Goal: Information Seeking & Learning: Check status

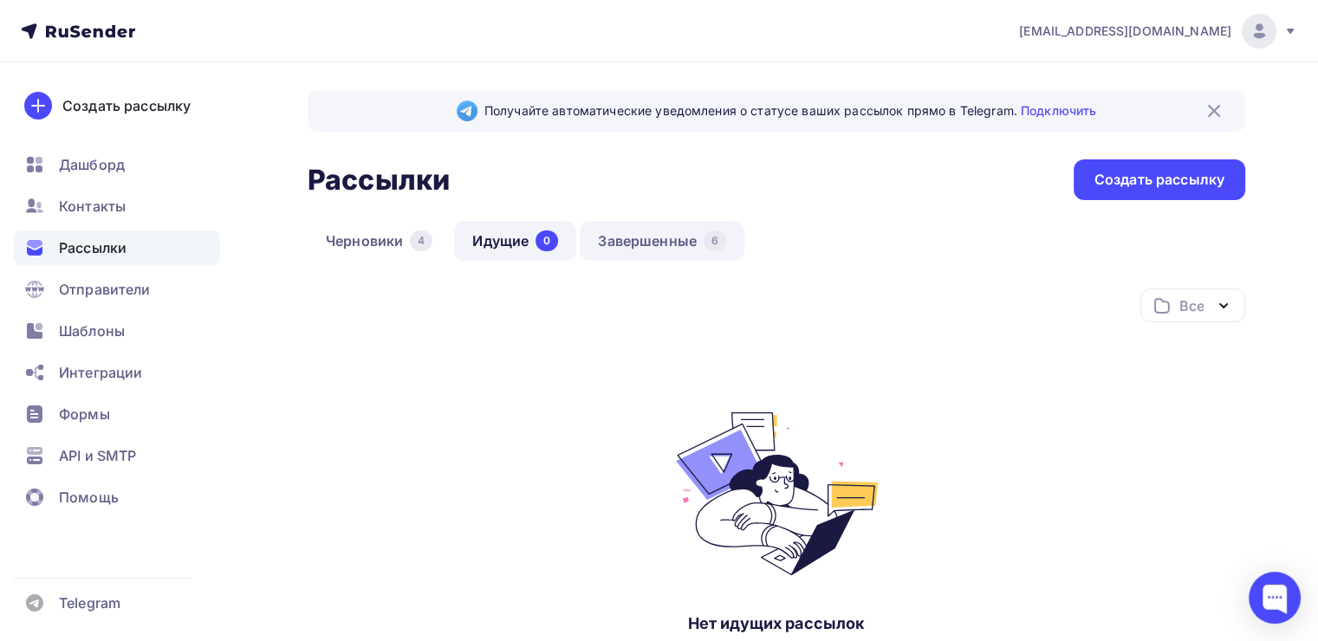
click at [662, 243] on link "Завершенные 6" at bounding box center [662, 241] width 165 height 40
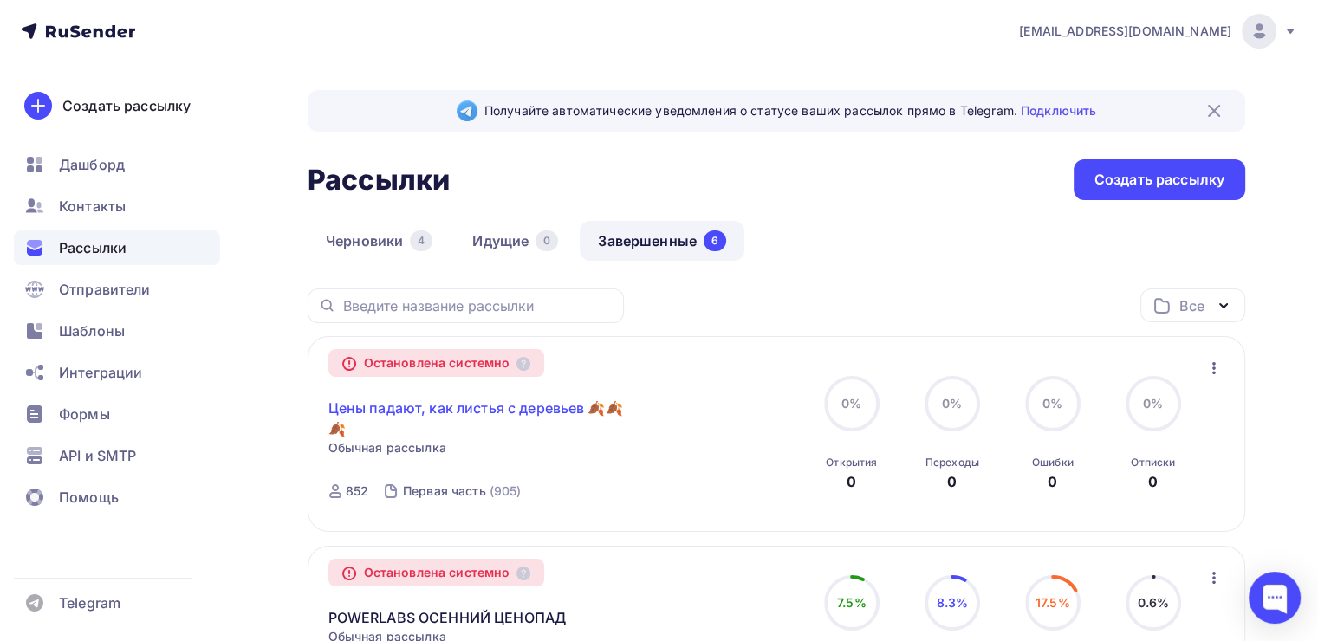
click at [510, 414] on link "Цены падают, как листья с деревьев 🍂🍂🍂" at bounding box center [476, 419] width 297 height 42
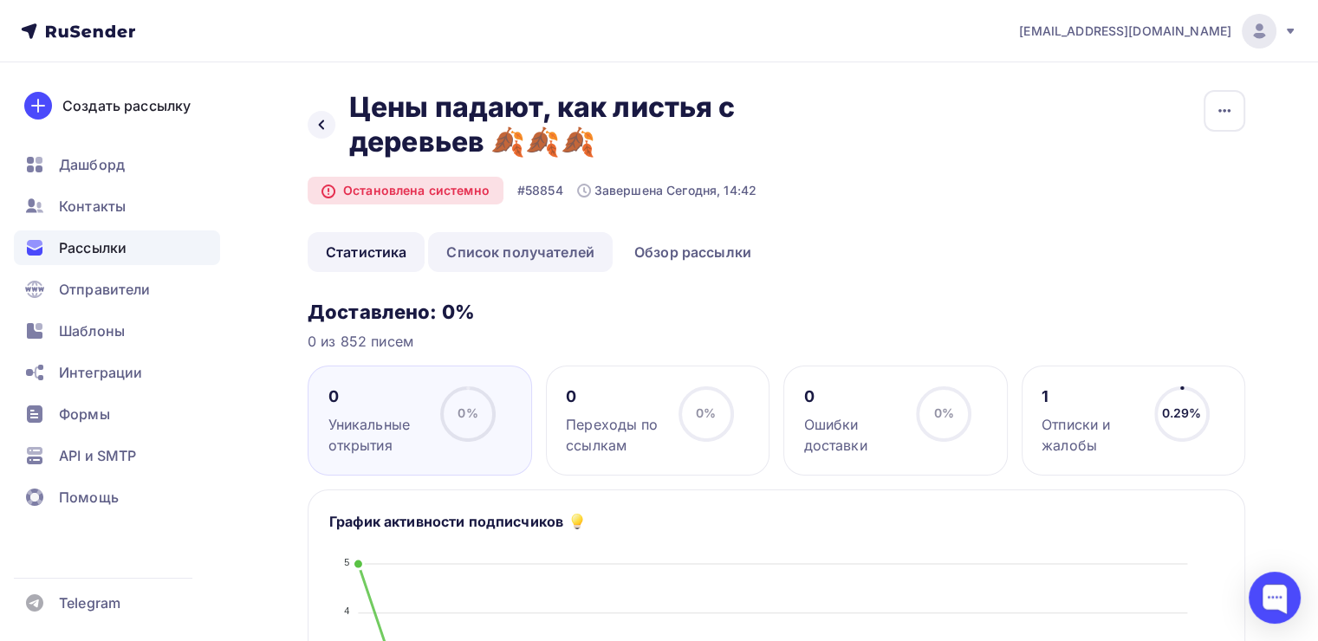
click at [506, 239] on link "Список получателей" at bounding box center [520, 252] width 185 height 40
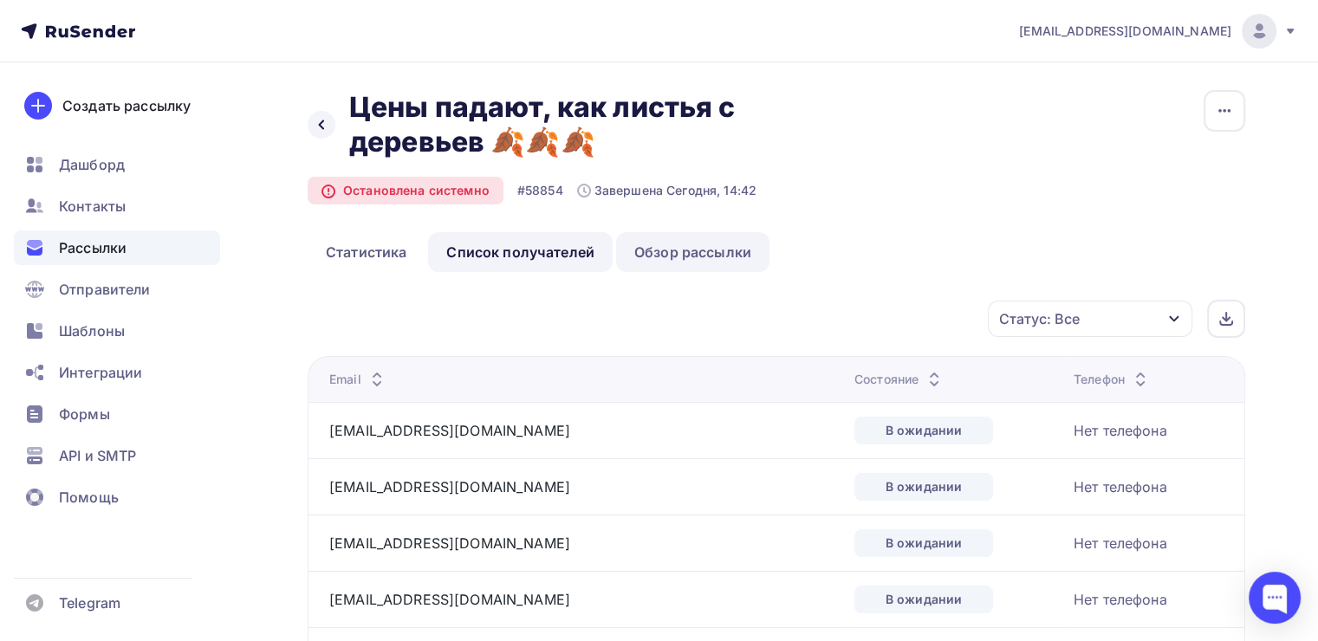
click at [704, 268] on link "Обзор рассылки" at bounding box center [692, 252] width 153 height 40
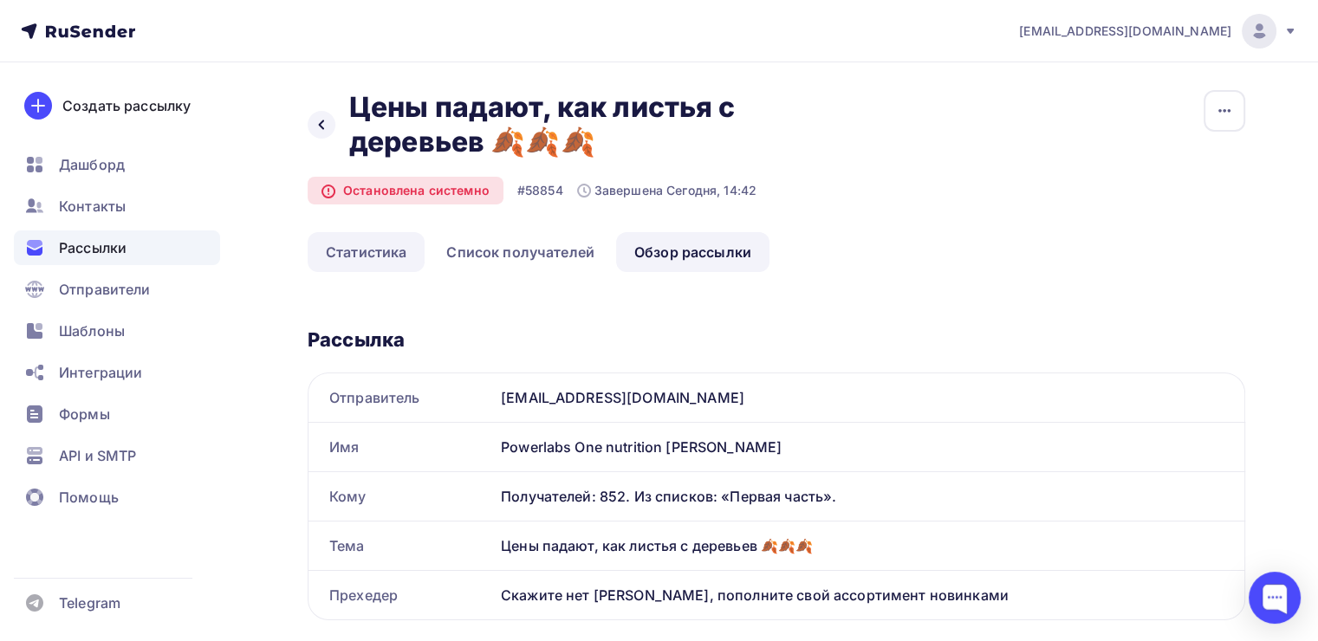
click at [361, 234] on link "Статистика" at bounding box center [366, 252] width 117 height 40
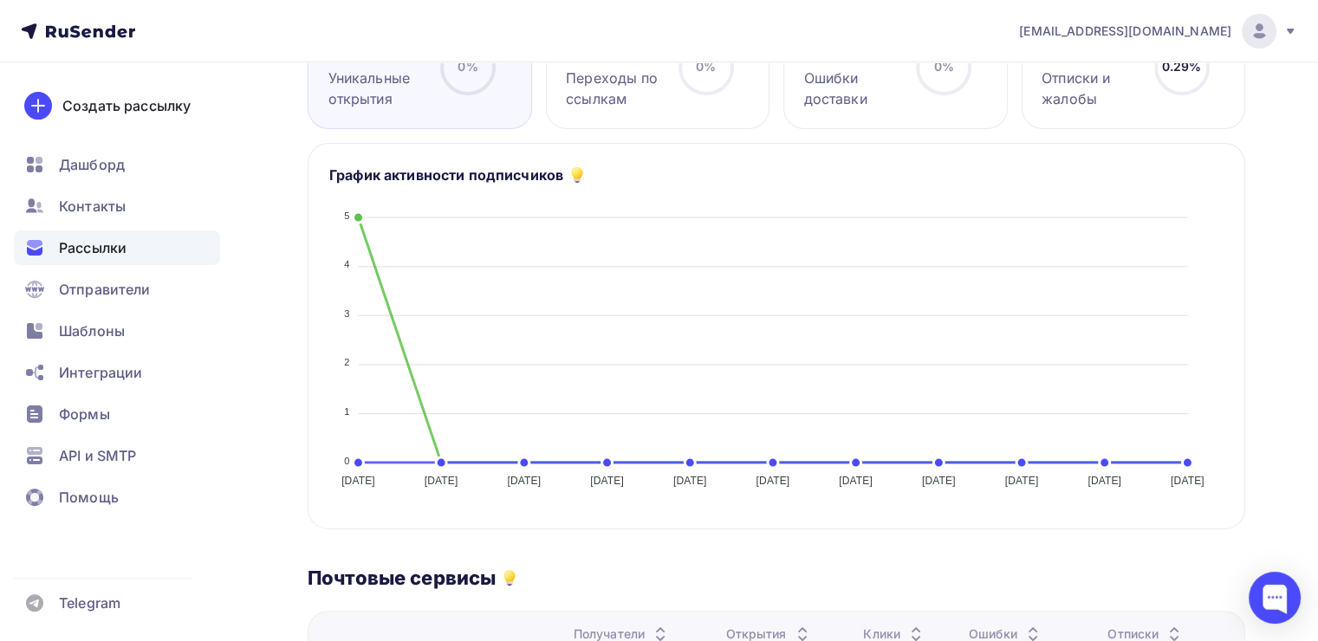
scroll to position [780, 0]
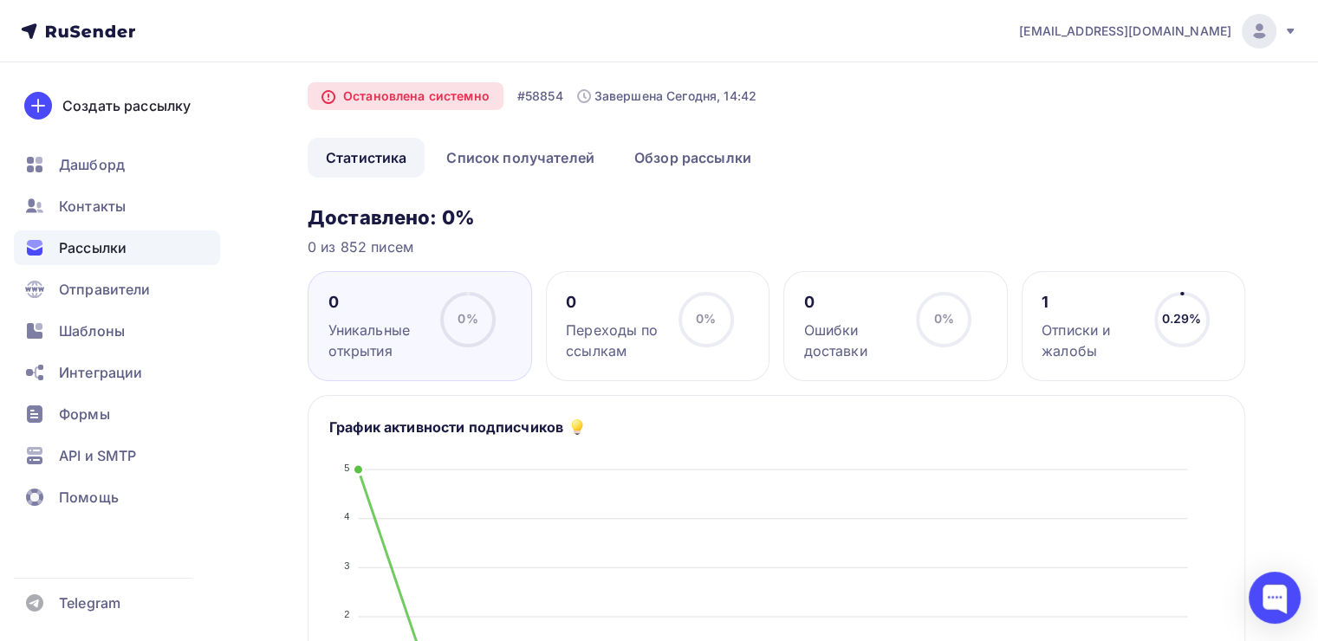
scroll to position [87, 0]
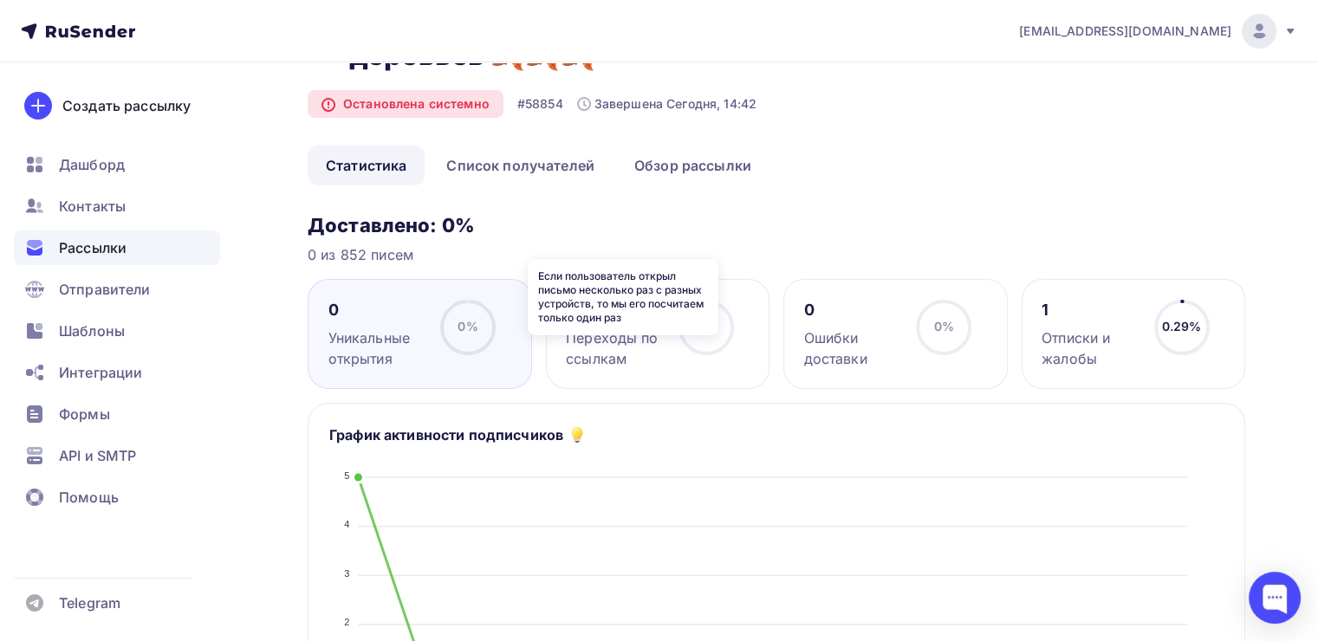
click at [0, 0] on icon at bounding box center [0, 0] width 0 height 0
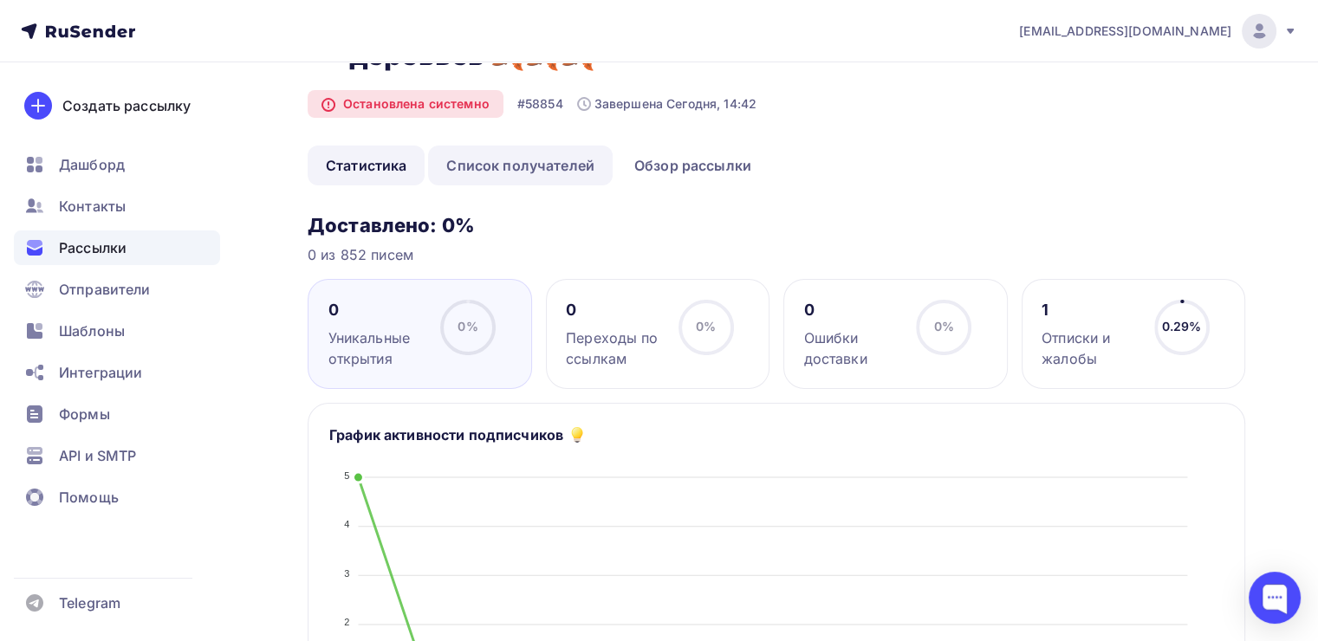
click at [508, 177] on link "Список получателей" at bounding box center [520, 166] width 185 height 40
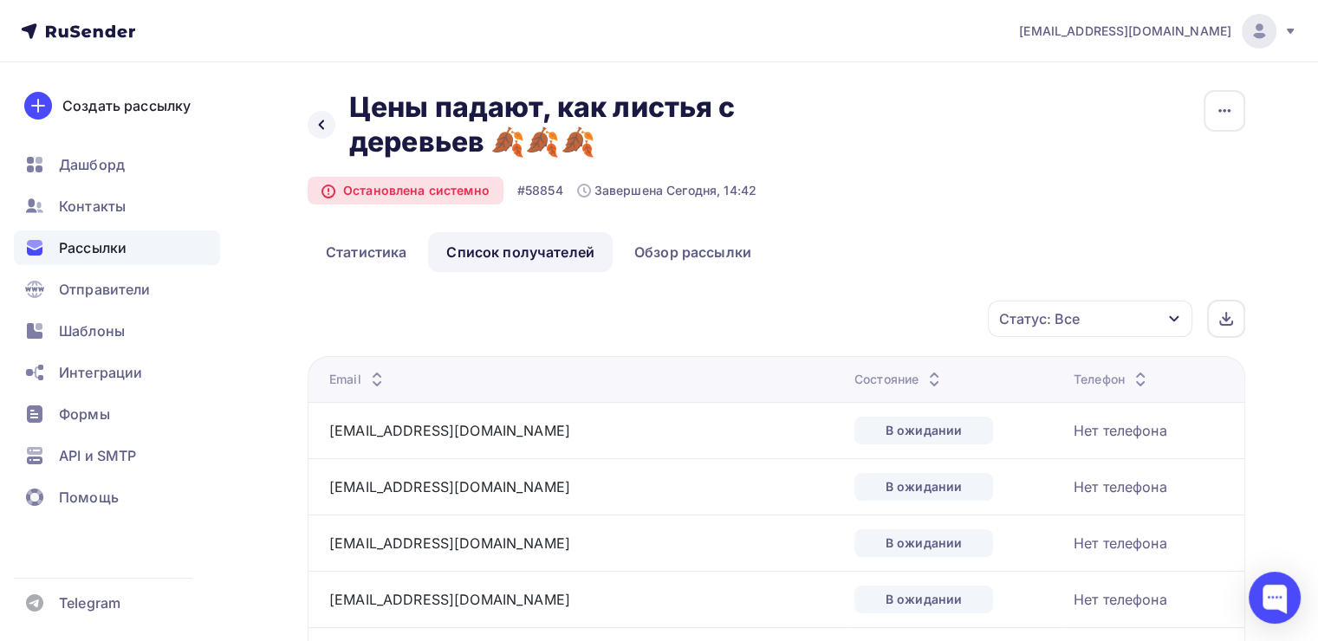
click at [1083, 322] on div "Статус: Все" at bounding box center [1090, 319] width 204 height 36
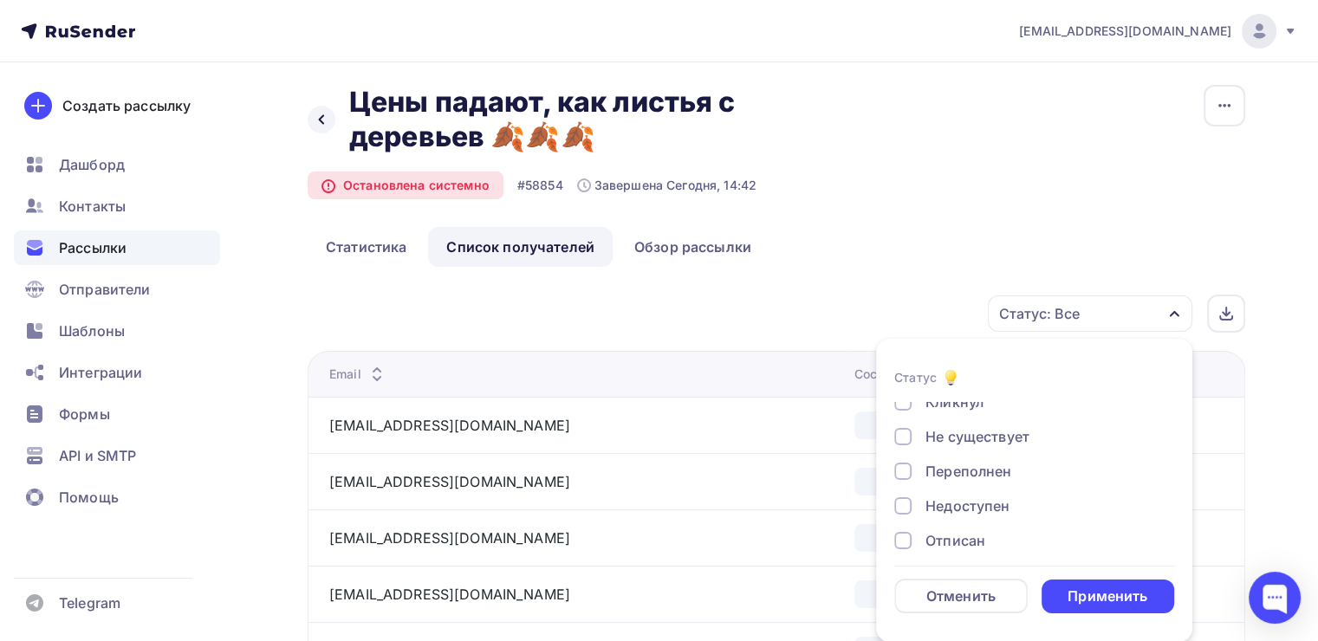
scroll to position [159, 0]
click at [946, 522] on div "В ожидании" at bounding box center [967, 530] width 85 height 21
click at [946, 492] on div "Жалоба" at bounding box center [952, 495] width 55 height 21
click at [958, 456] on div "Отписан" at bounding box center [955, 461] width 60 height 21
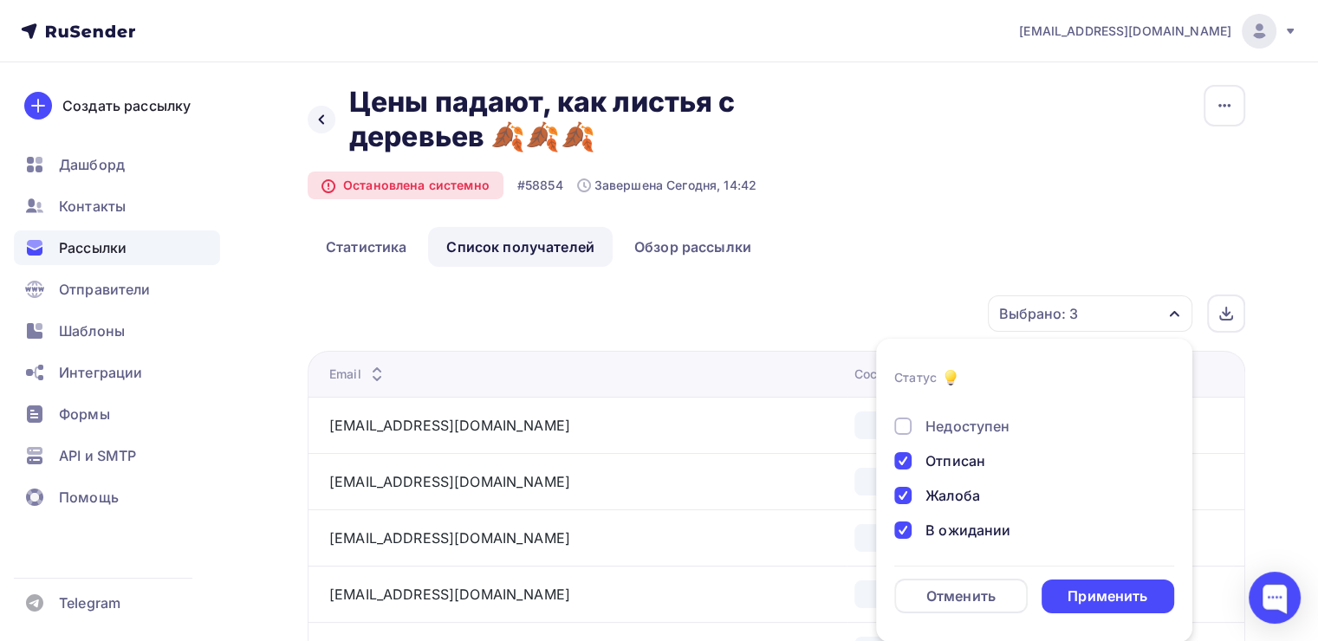
click at [899, 422] on div at bounding box center [902, 426] width 17 height 17
drag, startPoint x: 973, startPoint y: 468, endPoint x: 981, endPoint y: 461, distance: 10.4
click at [974, 465] on div "Переполнен" at bounding box center [968, 464] width 86 height 21
click at [950, 419] on div "Не существует" at bounding box center [977, 429] width 104 height 21
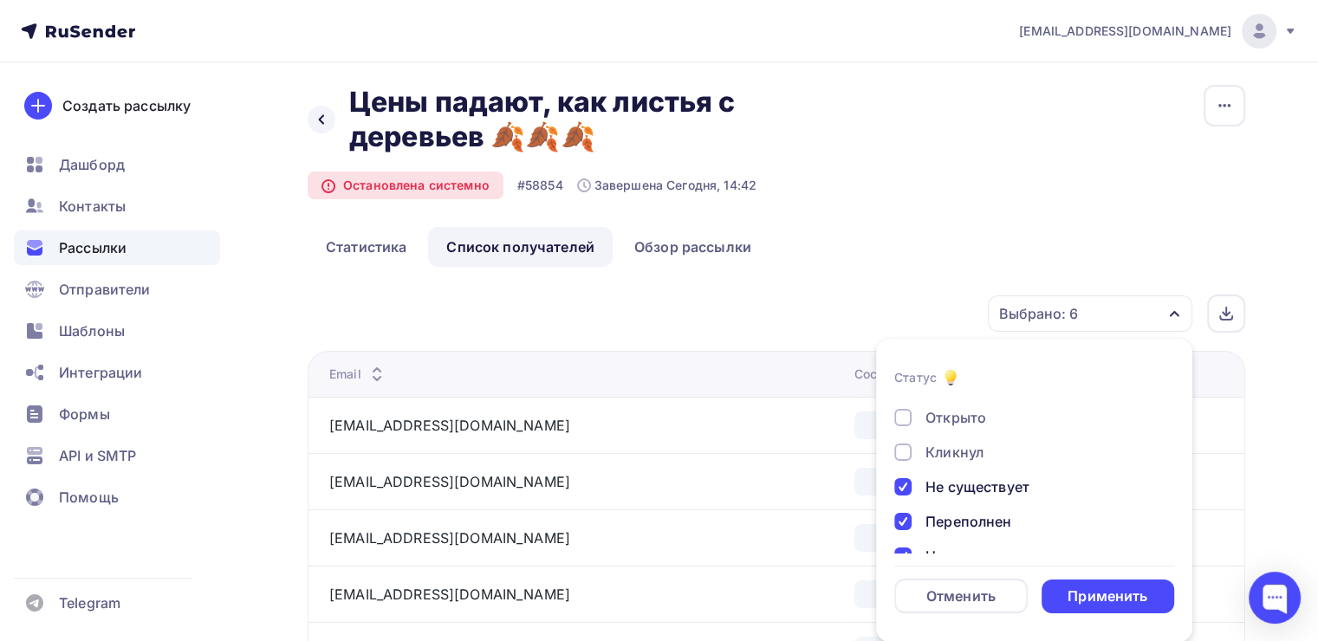
scroll to position [0, 0]
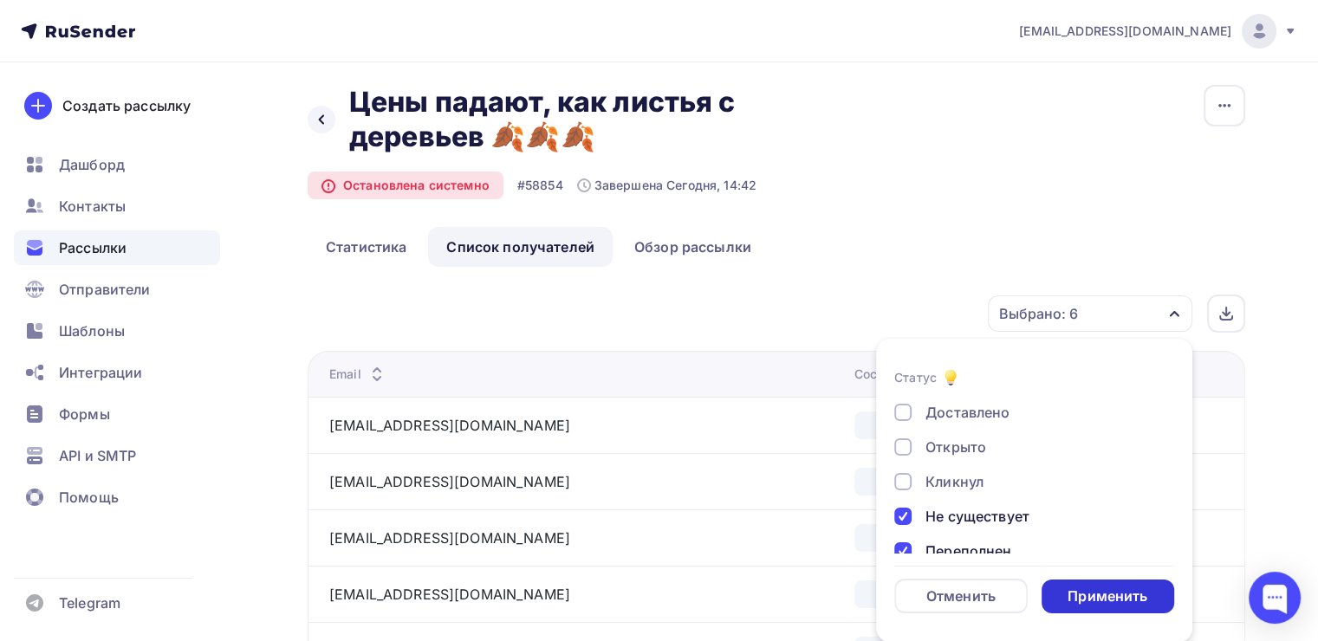
click at [1087, 591] on div "Применить" at bounding box center [1108, 597] width 80 height 20
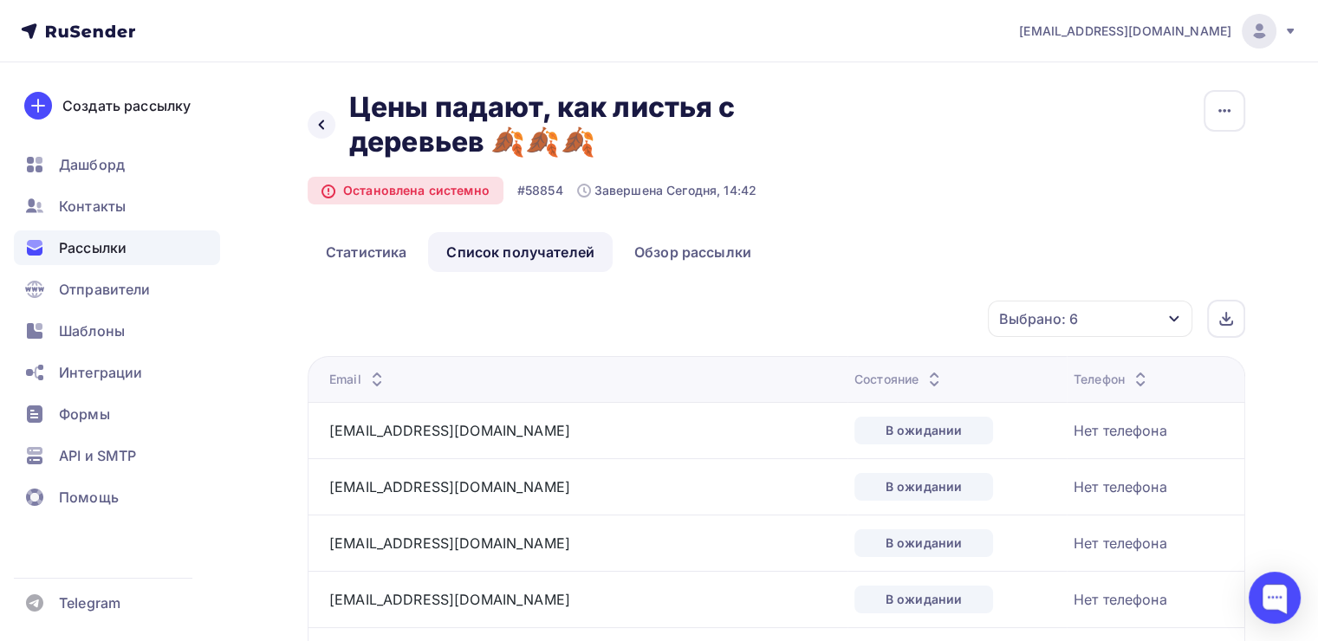
click at [1089, 328] on div "Выбрано: 6" at bounding box center [1090, 319] width 204 height 36
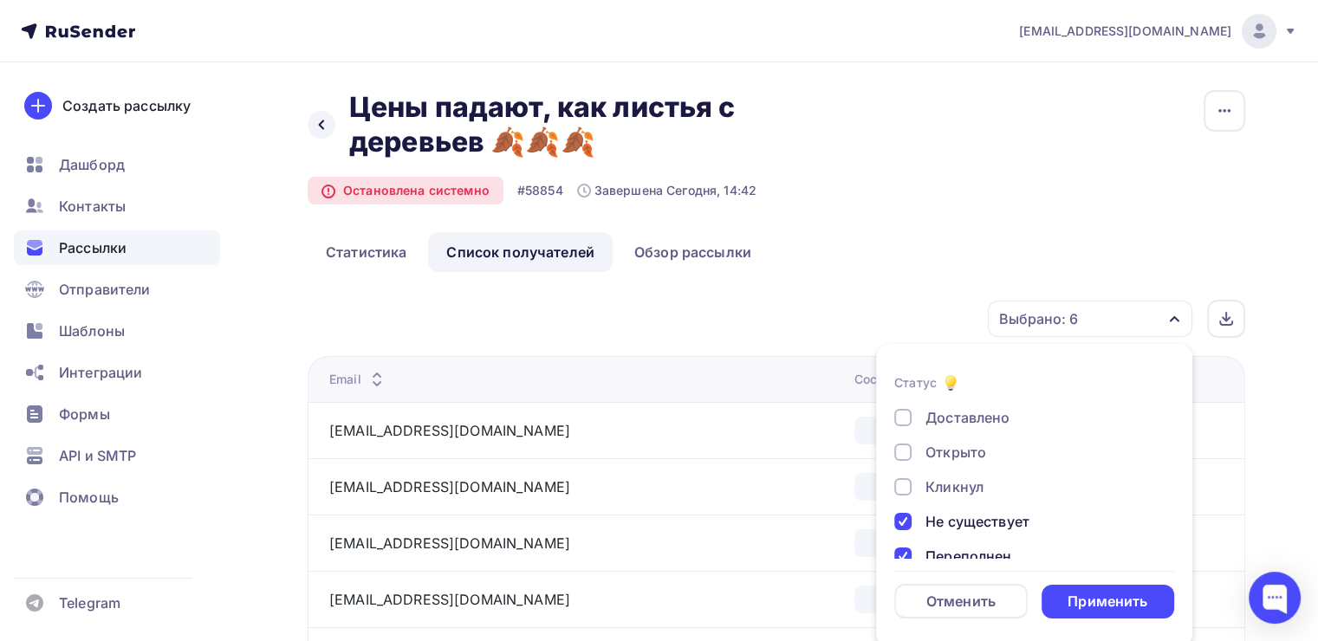
scroll to position [5, 0]
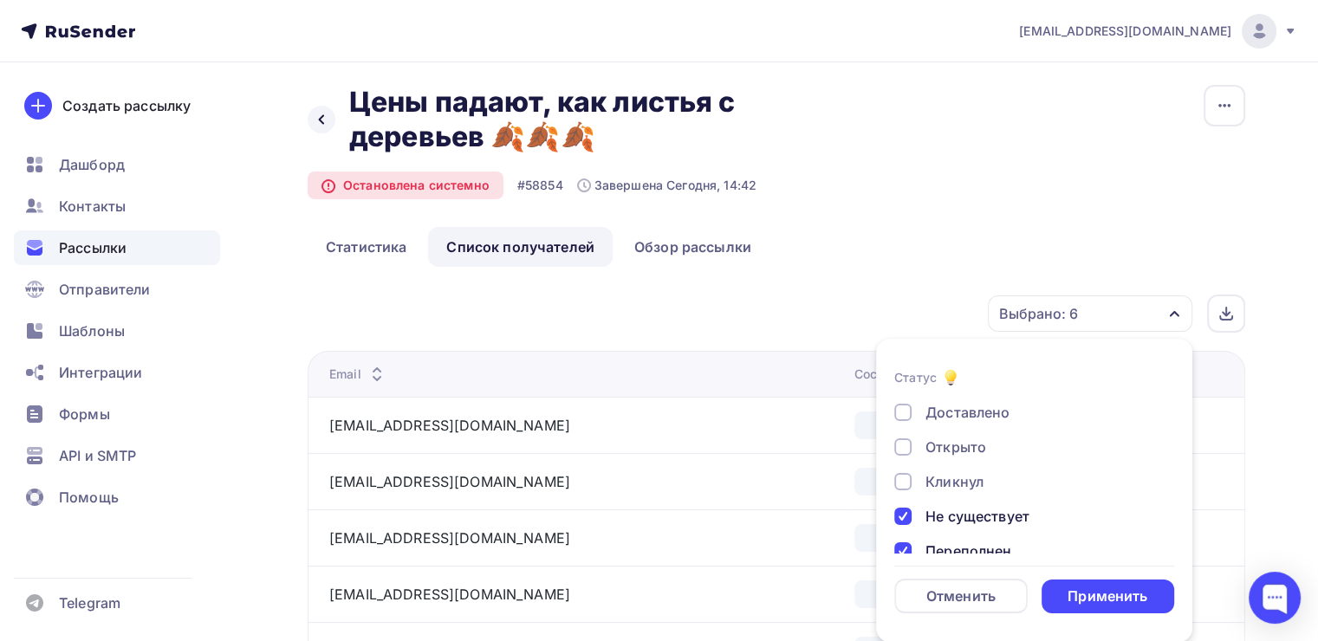
click at [960, 507] on div "Не существует" at bounding box center [977, 516] width 104 height 21
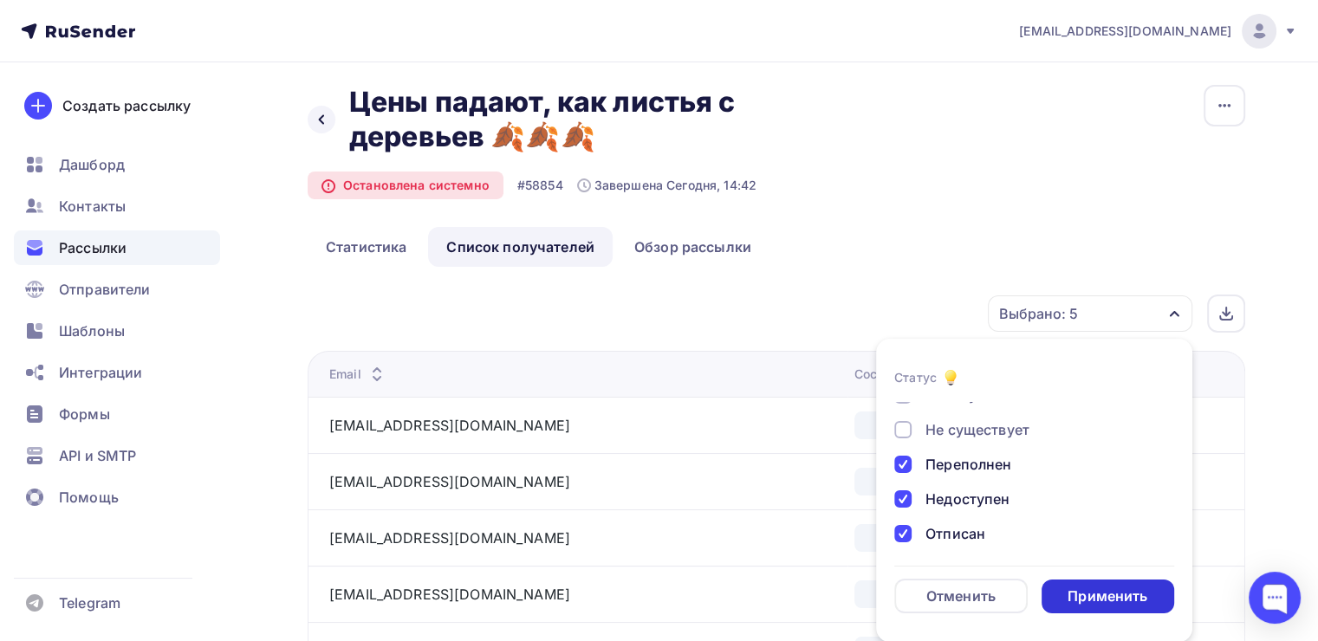
click at [1078, 602] on div "Применить" at bounding box center [1108, 597] width 80 height 20
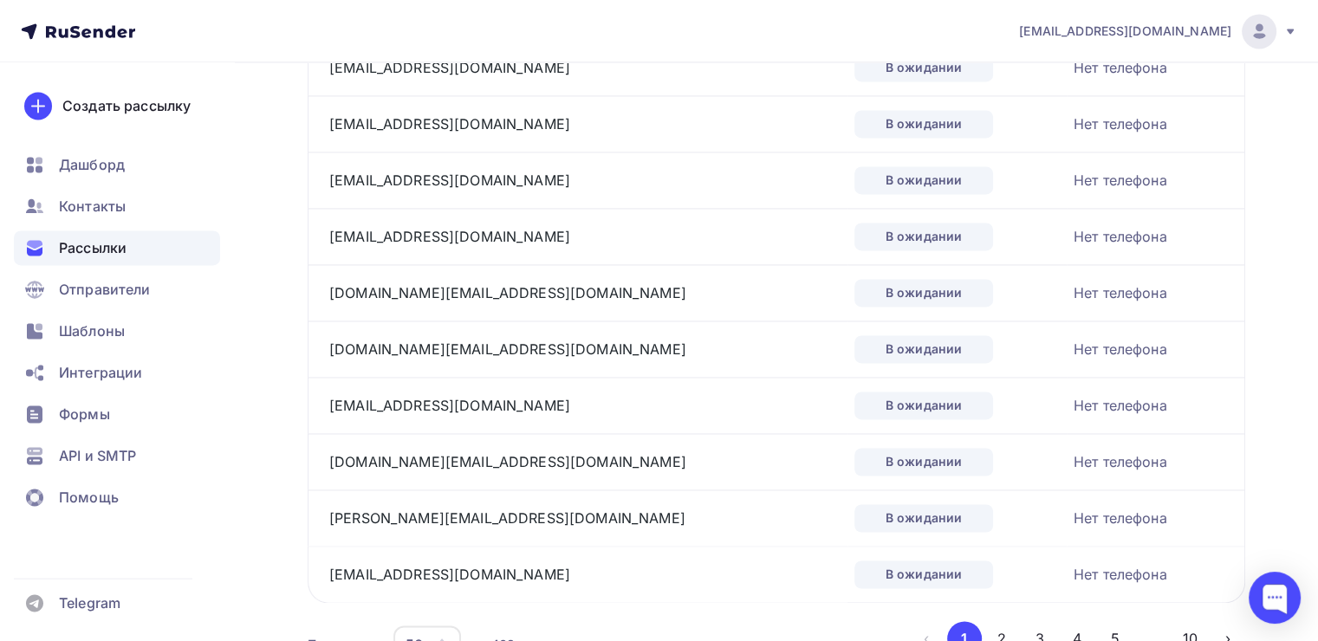
scroll to position [2703, 0]
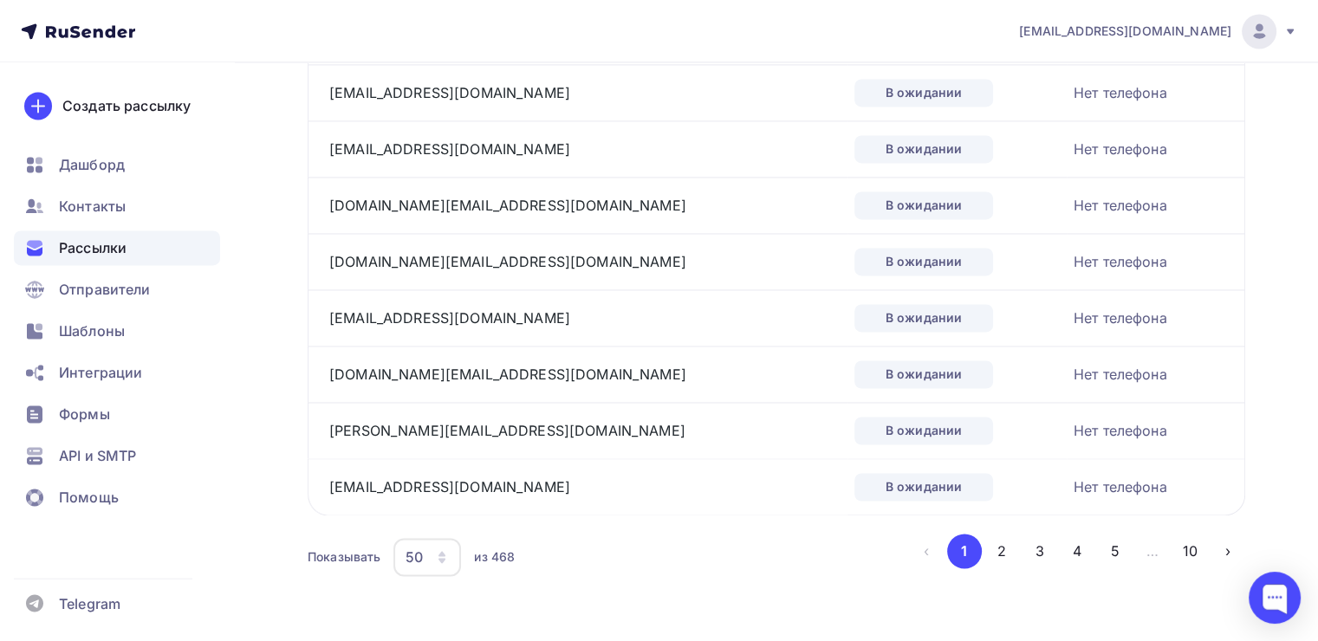
click at [1178, 534] on li "10" at bounding box center [1189, 551] width 38 height 35
click at [1180, 534] on button "10" at bounding box center [1190, 551] width 35 height 35
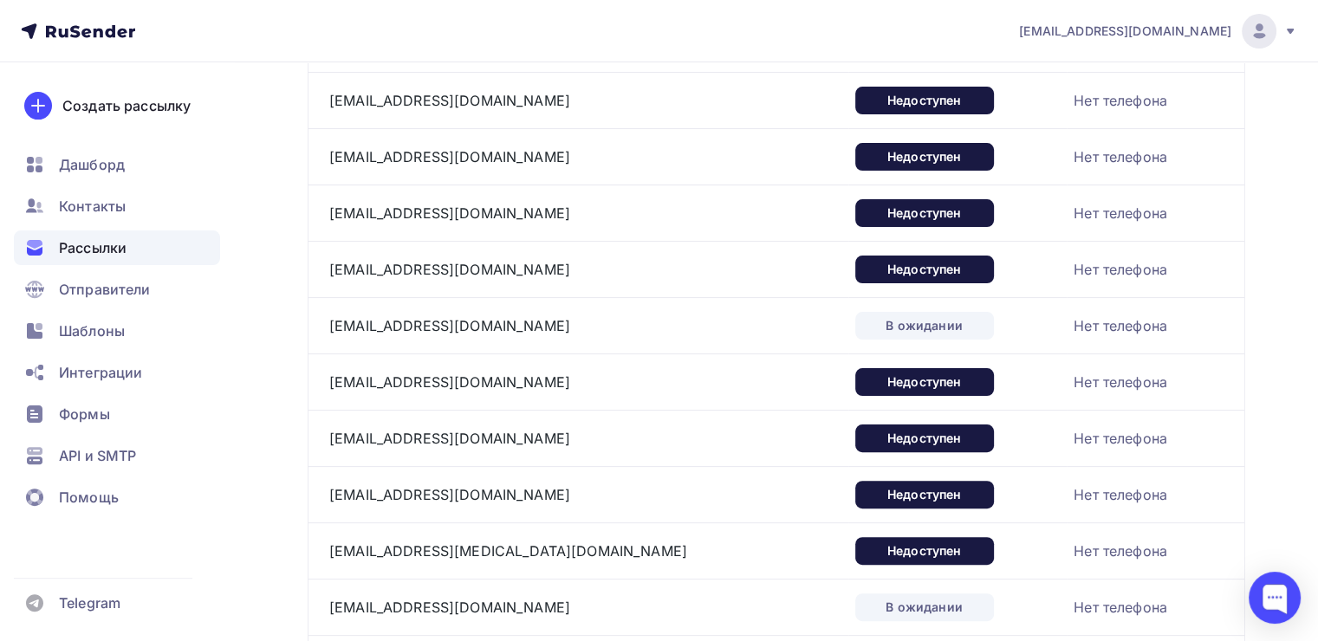
scroll to position [127, 0]
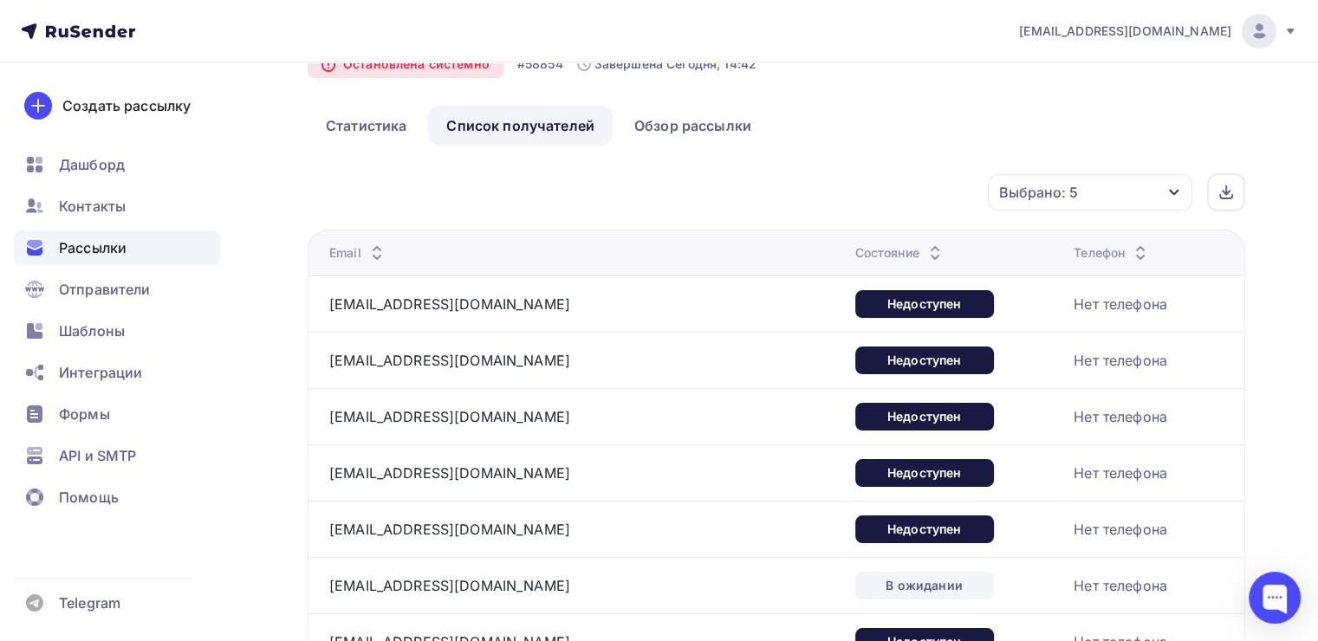
click at [1068, 185] on div "Выбрано: 5" at bounding box center [1038, 192] width 79 height 21
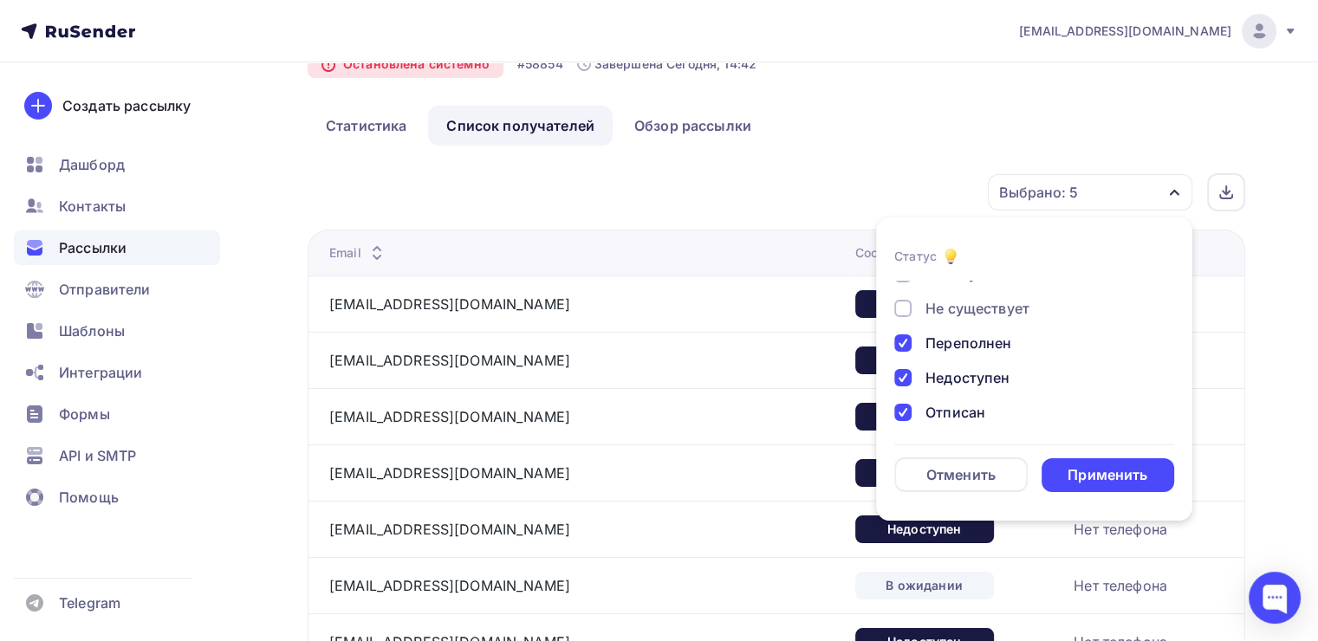
click at [971, 341] on div "Переполнен" at bounding box center [968, 343] width 86 height 21
click at [946, 410] on div "Отписан" at bounding box center [955, 412] width 60 height 21
click at [958, 375] on div "Жалоба" at bounding box center [952, 374] width 55 height 21
click at [961, 410] on div "В ожидании" at bounding box center [967, 409] width 85 height 21
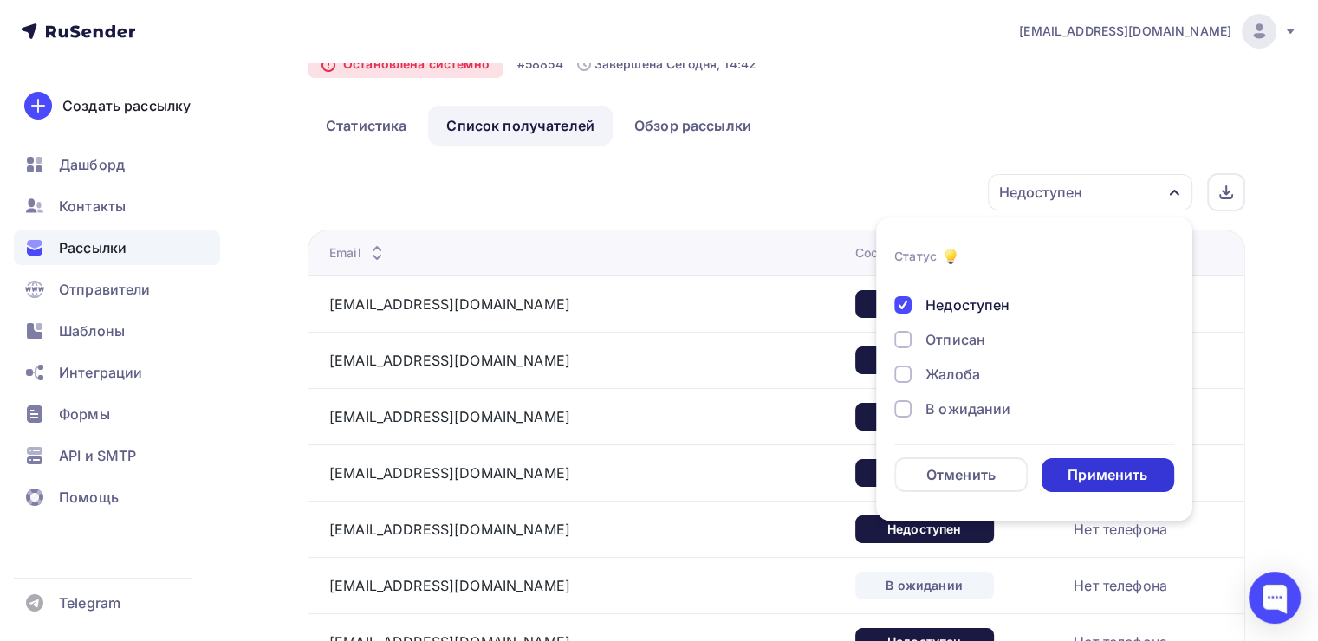
click at [1113, 480] on div "Применить" at bounding box center [1108, 475] width 80 height 20
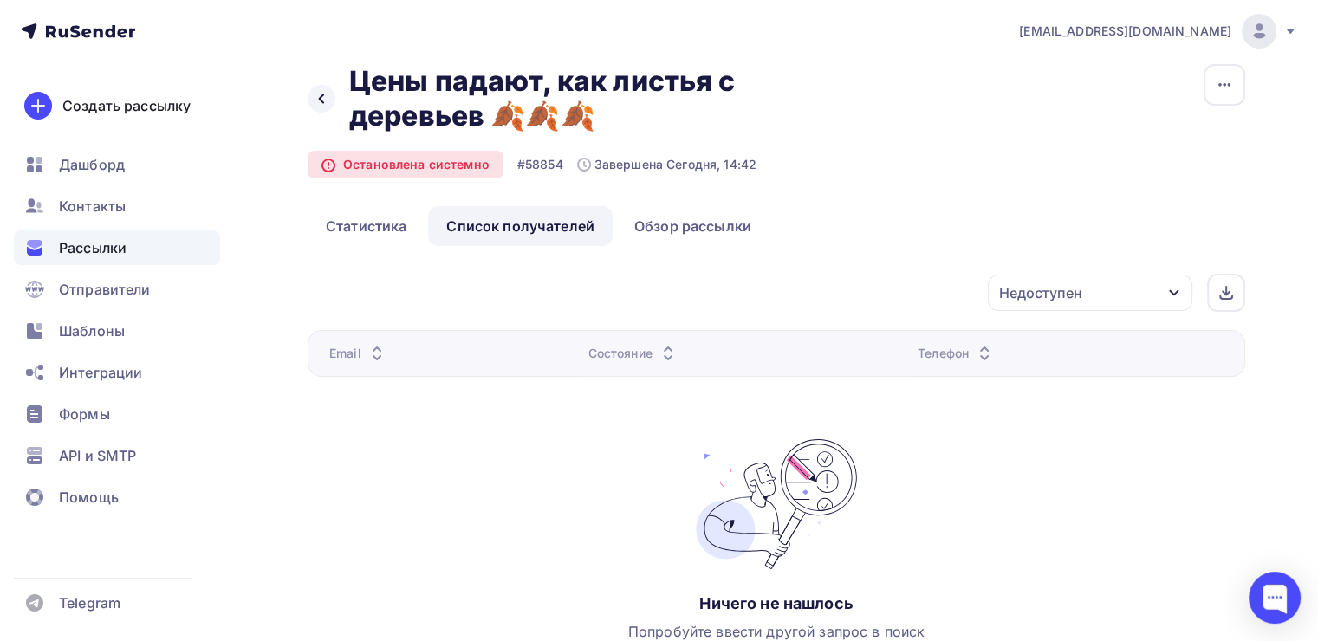
scroll to position [0, 0]
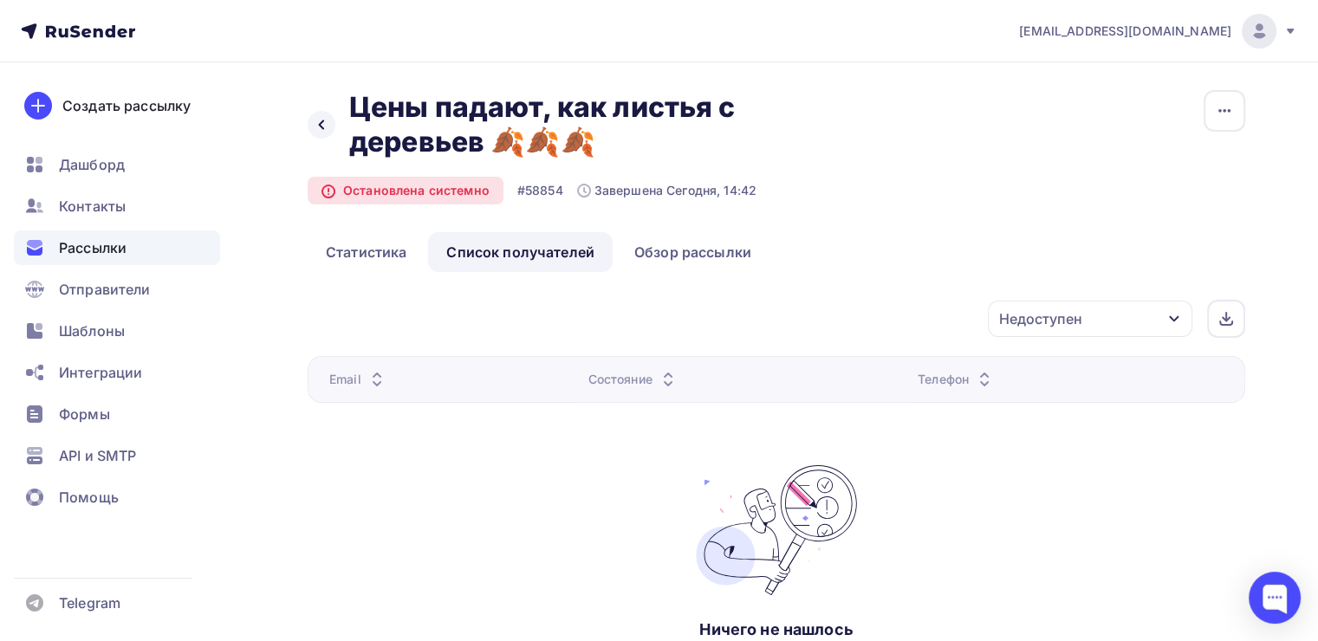
click at [1134, 311] on div "Недоступен" at bounding box center [1090, 319] width 204 height 36
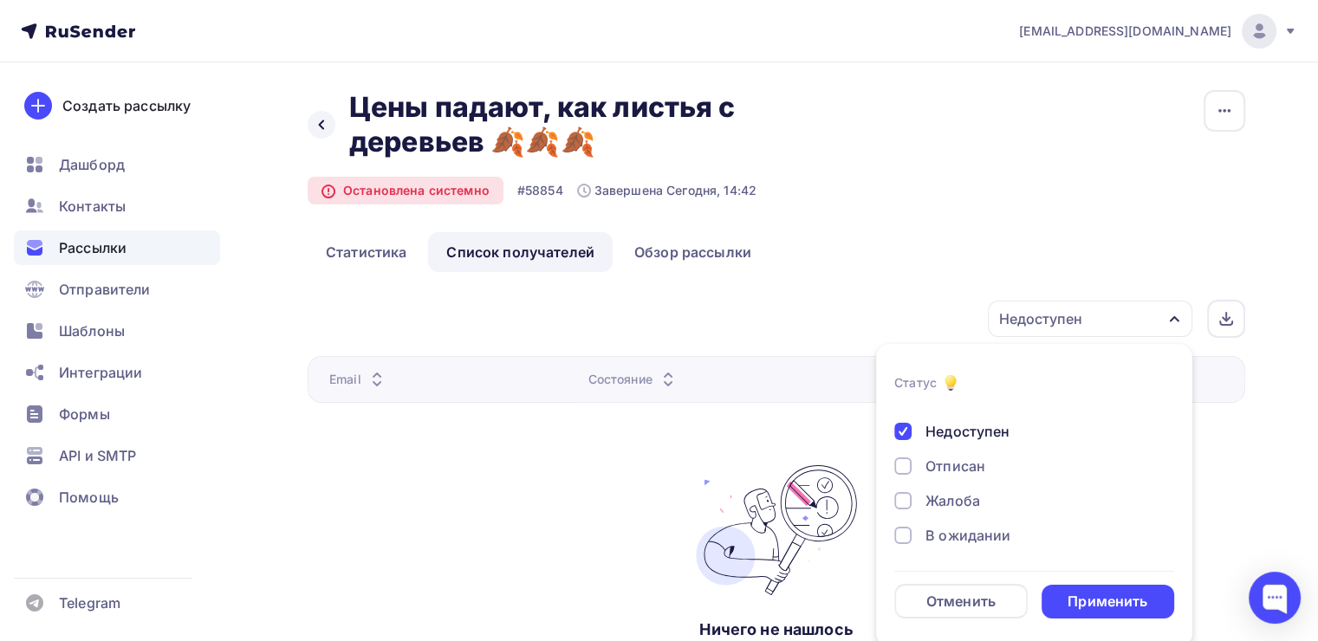
scroll to position [5, 0]
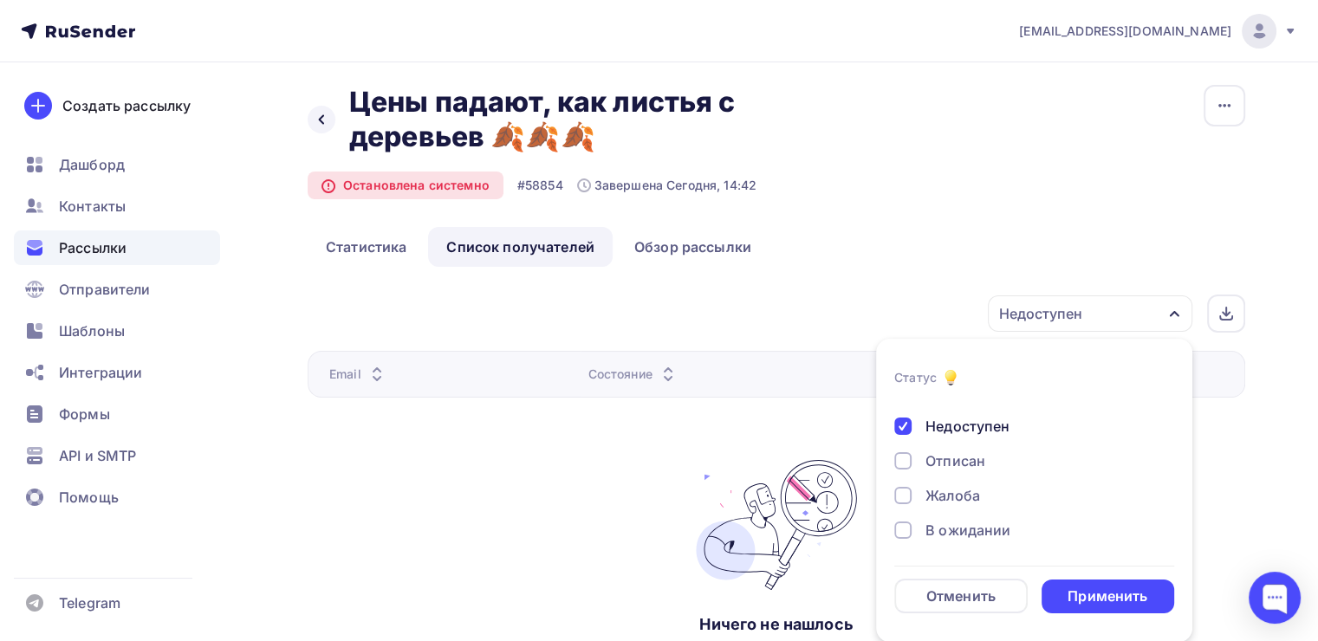
click at [944, 425] on div "Недоступен" at bounding box center [967, 426] width 84 height 21
click at [950, 222] on div "Назад Цены падают, как листья с деревьев 🍂🍂🍂 Цены падают, как листья с деревьев…" at bounding box center [777, 156] width 938 height 142
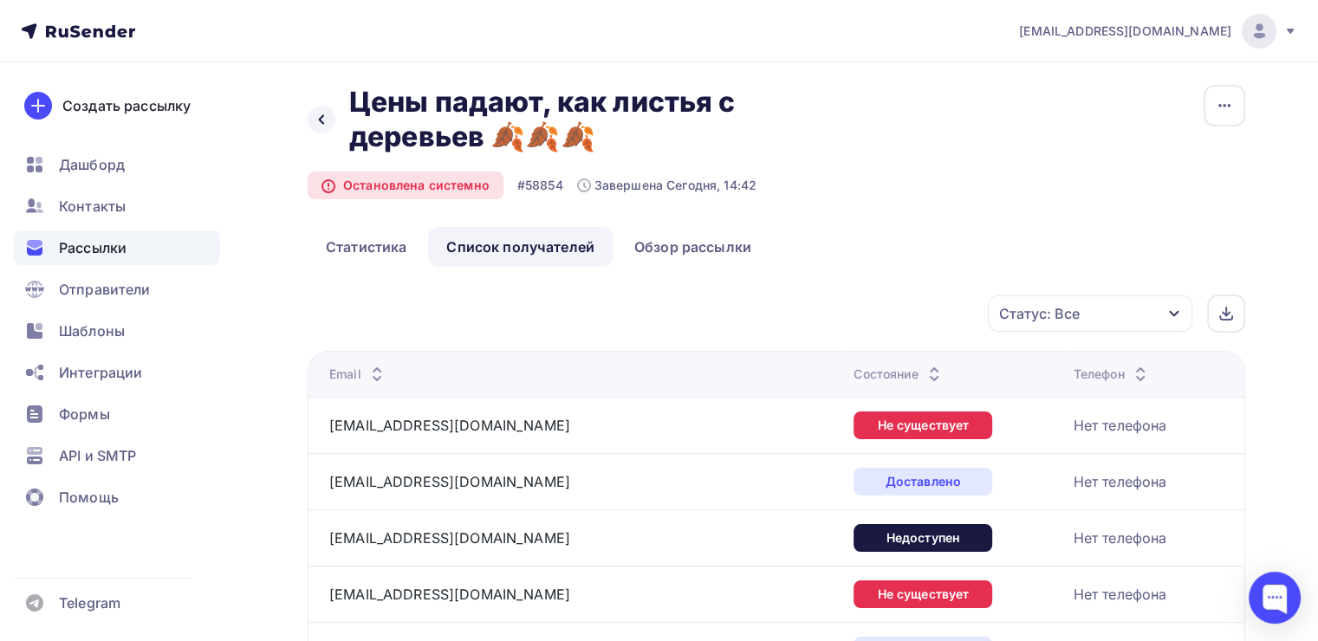
click at [1036, 319] on div "Статус: Все" at bounding box center [1039, 313] width 81 height 21
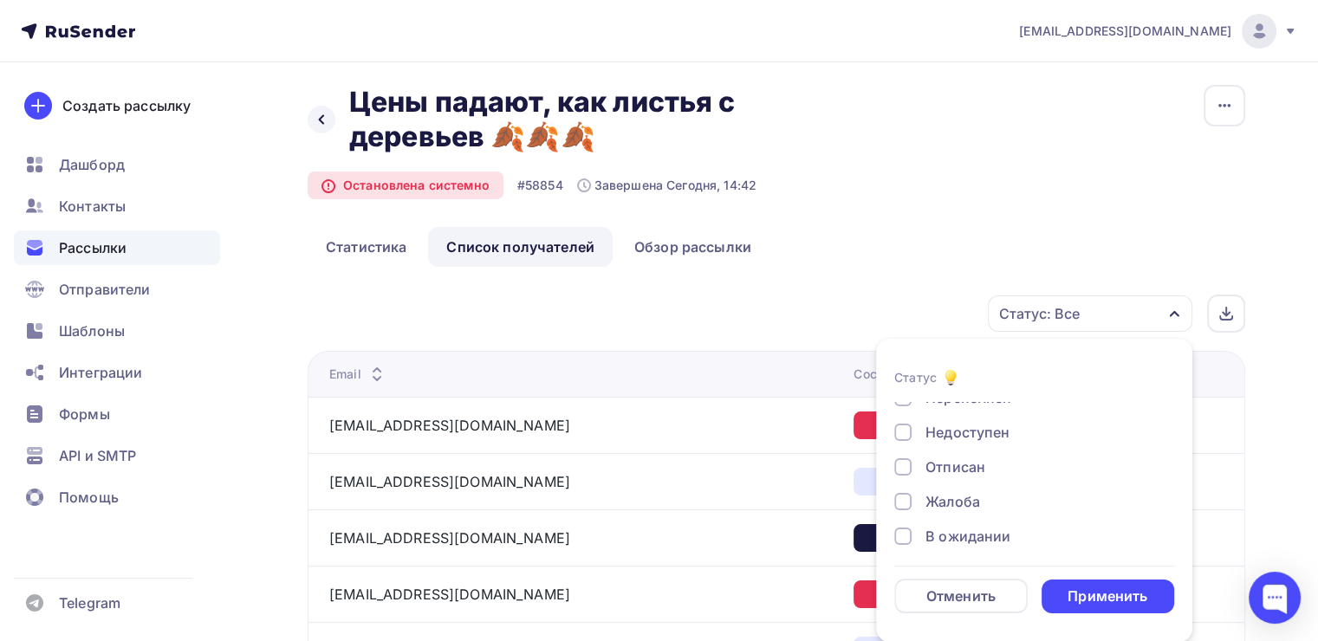
scroll to position [159, 0]
click at [973, 419] on div "Недоступен" at bounding box center [967, 426] width 84 height 21
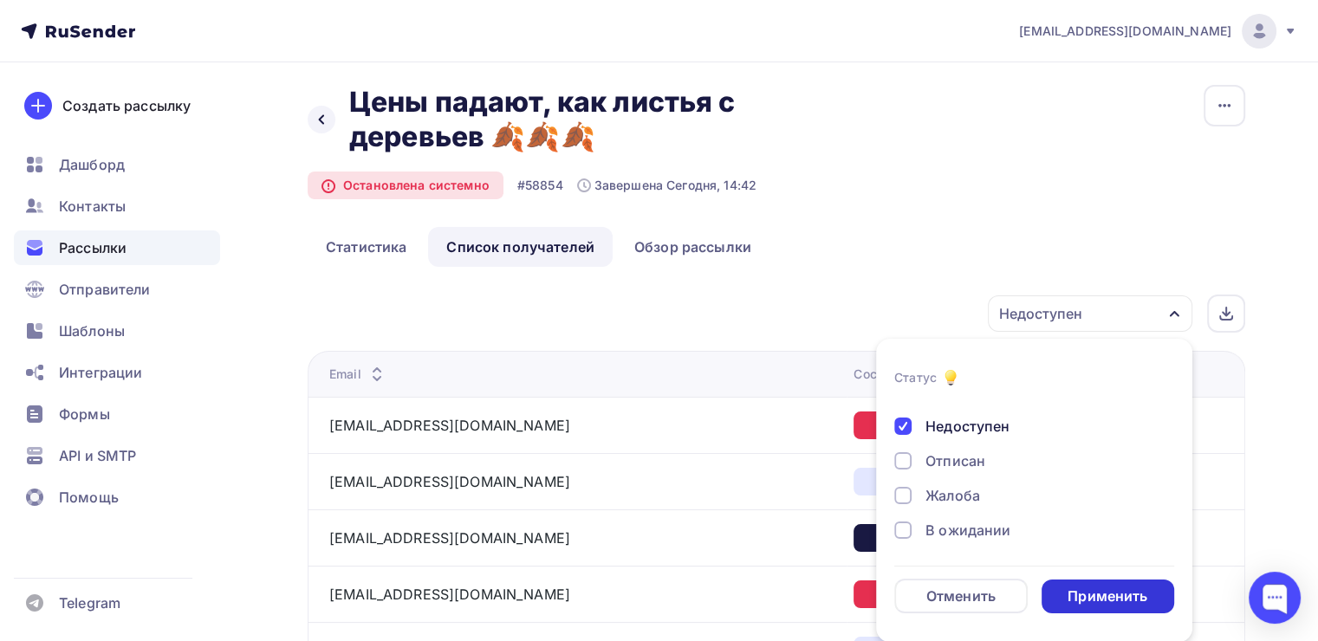
click at [1090, 587] on div "Применить" at bounding box center [1108, 597] width 80 height 20
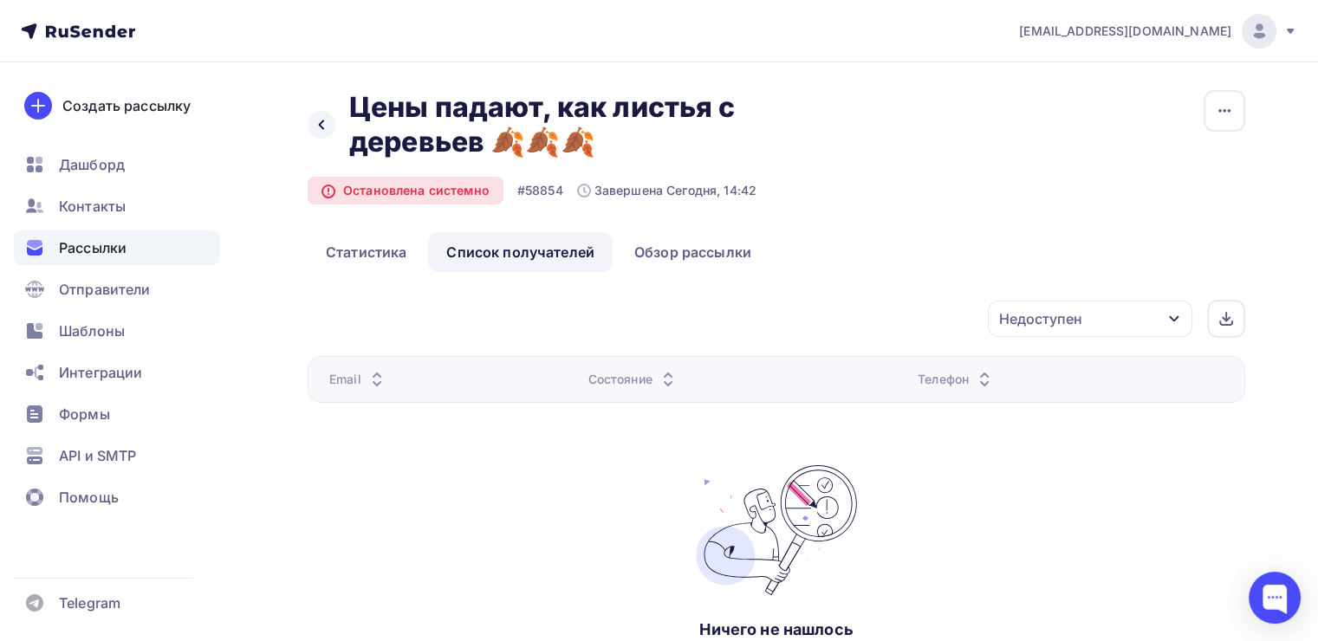
scroll to position [5, 0]
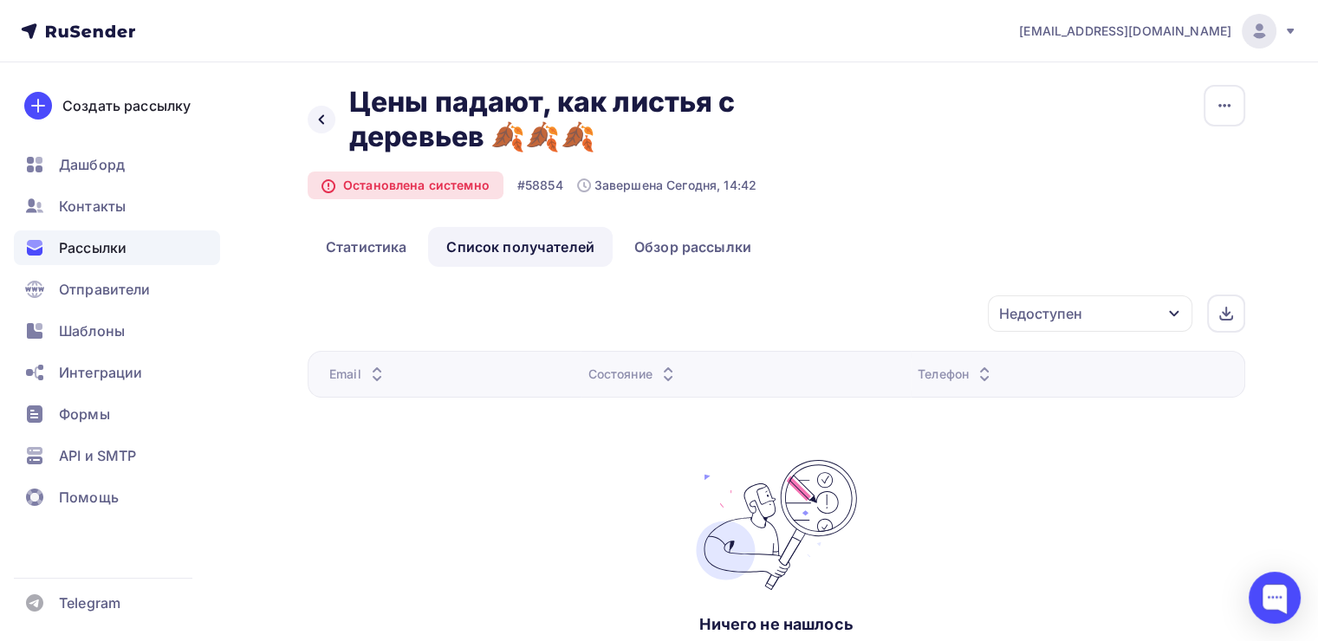
click at [1050, 321] on div "Недоступен" at bounding box center [1040, 313] width 83 height 21
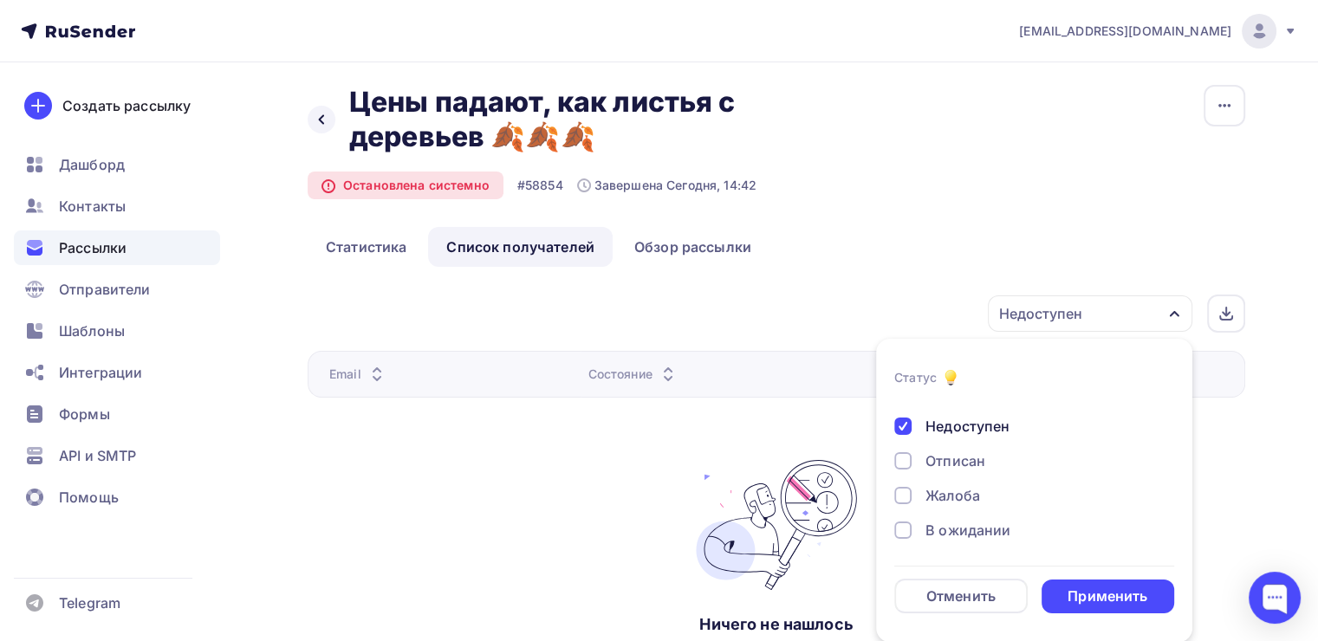
click at [981, 420] on div "Недоступен" at bounding box center [967, 426] width 84 height 21
click at [892, 288] on div "Назад Цены падают, как листья с деревьев 🍂🍂🍂 Цены падают, как листья с деревьев…" at bounding box center [777, 391] width 938 height 613
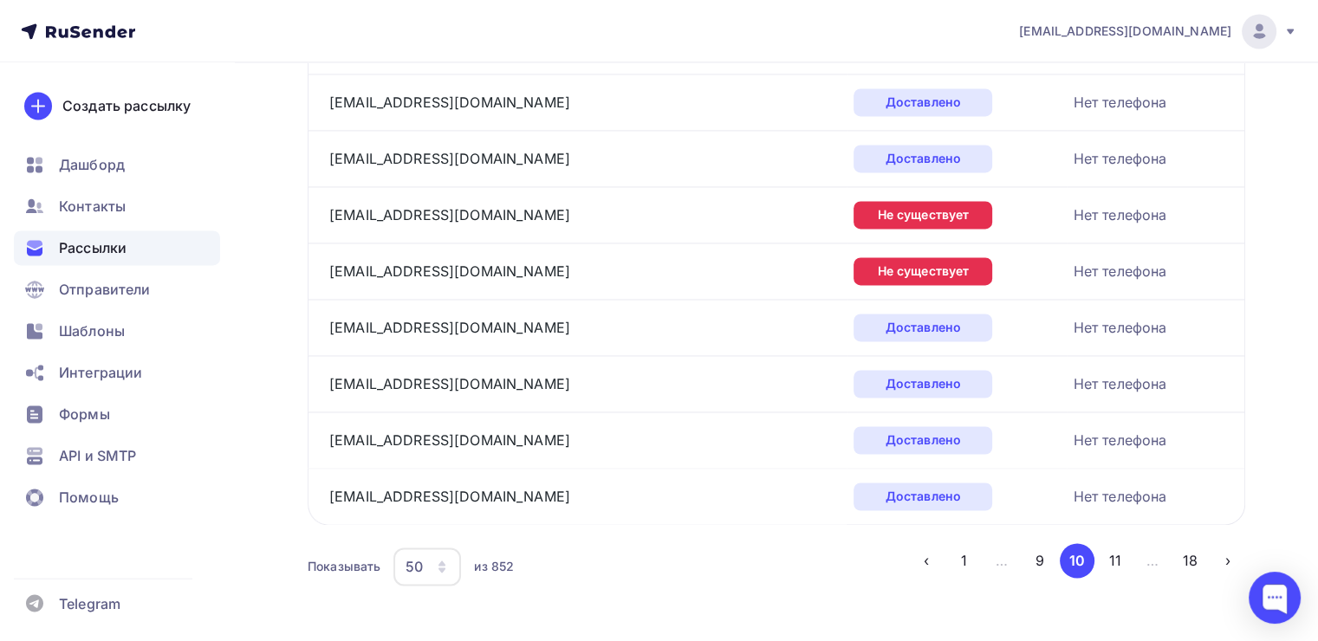
scroll to position [2703, 0]
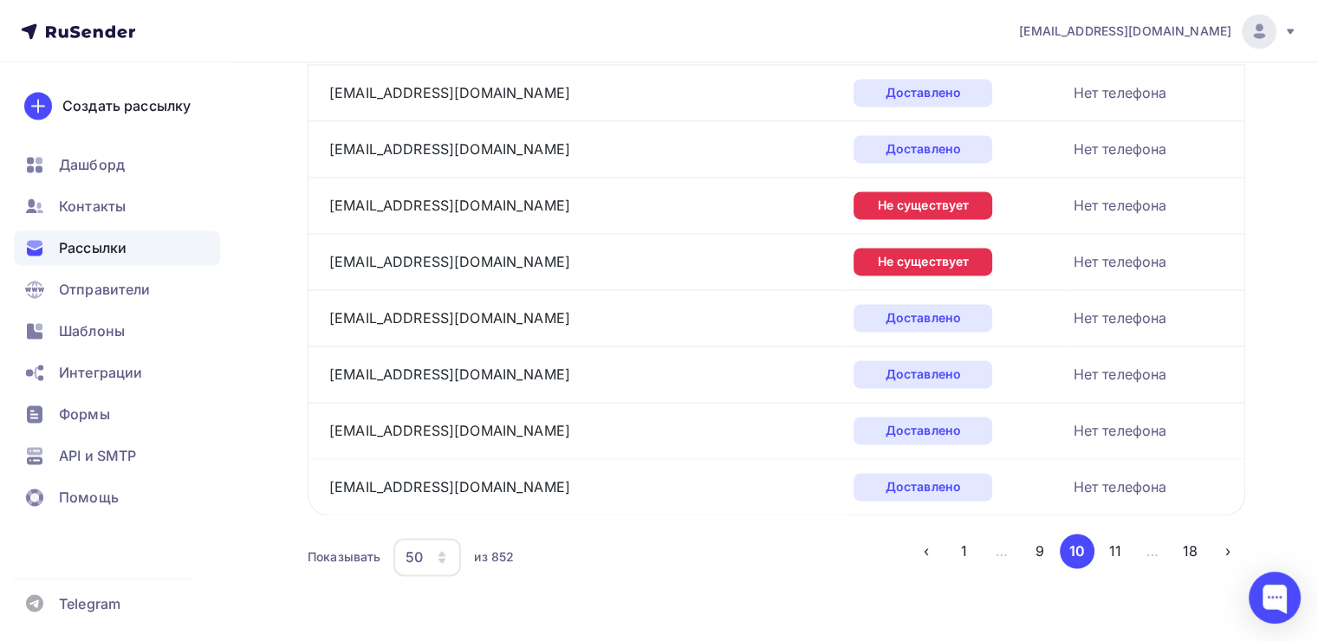
click at [429, 548] on div "50" at bounding box center [427, 557] width 68 height 38
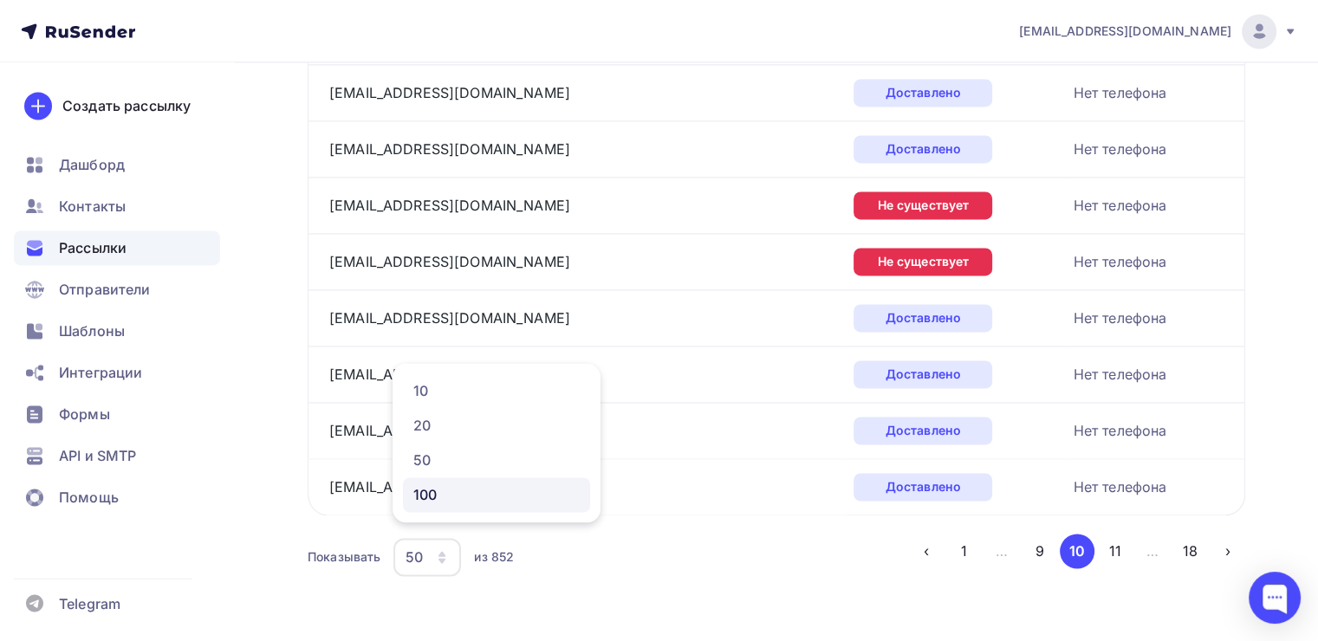
click at [438, 500] on div "100" at bounding box center [496, 494] width 166 height 21
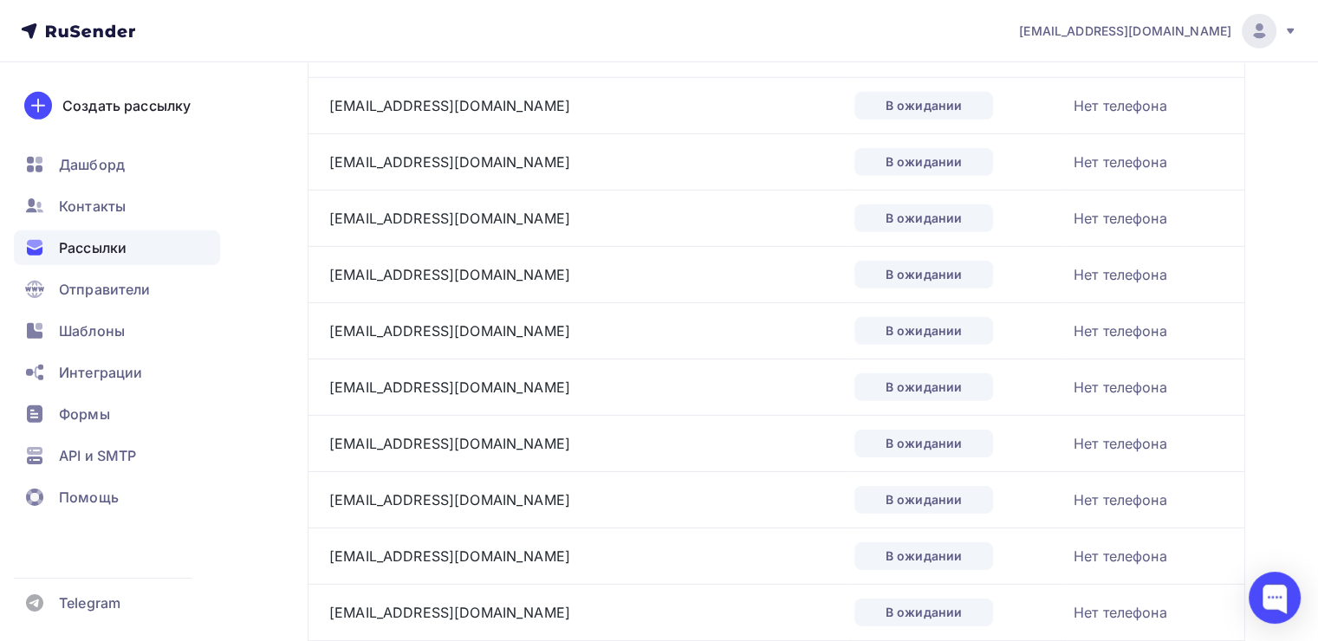
scroll to position [5511, 0]
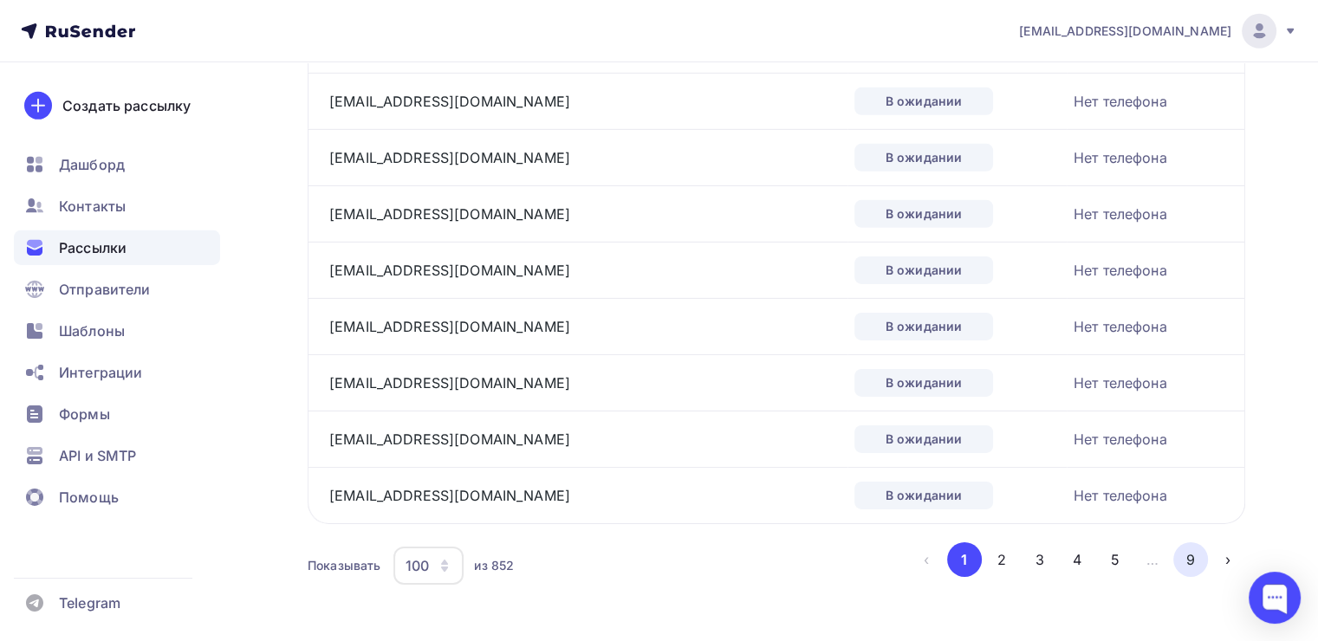
click at [1189, 543] on button "9" at bounding box center [1190, 559] width 35 height 35
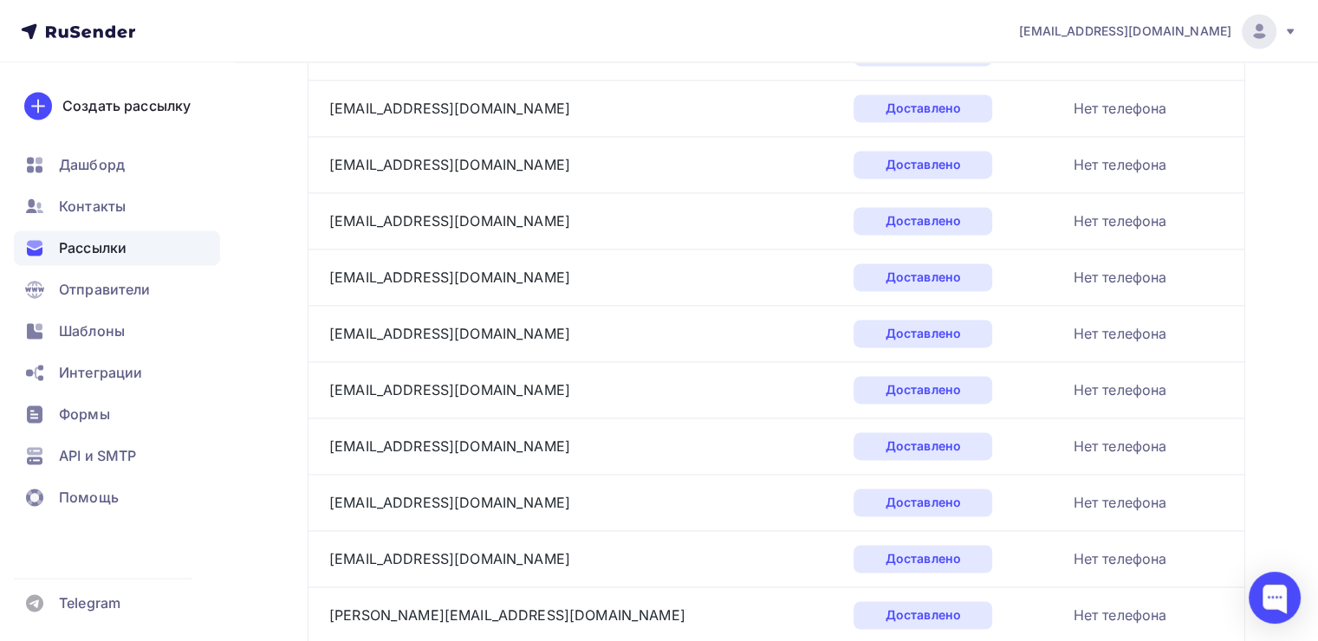
scroll to position [2815, 0]
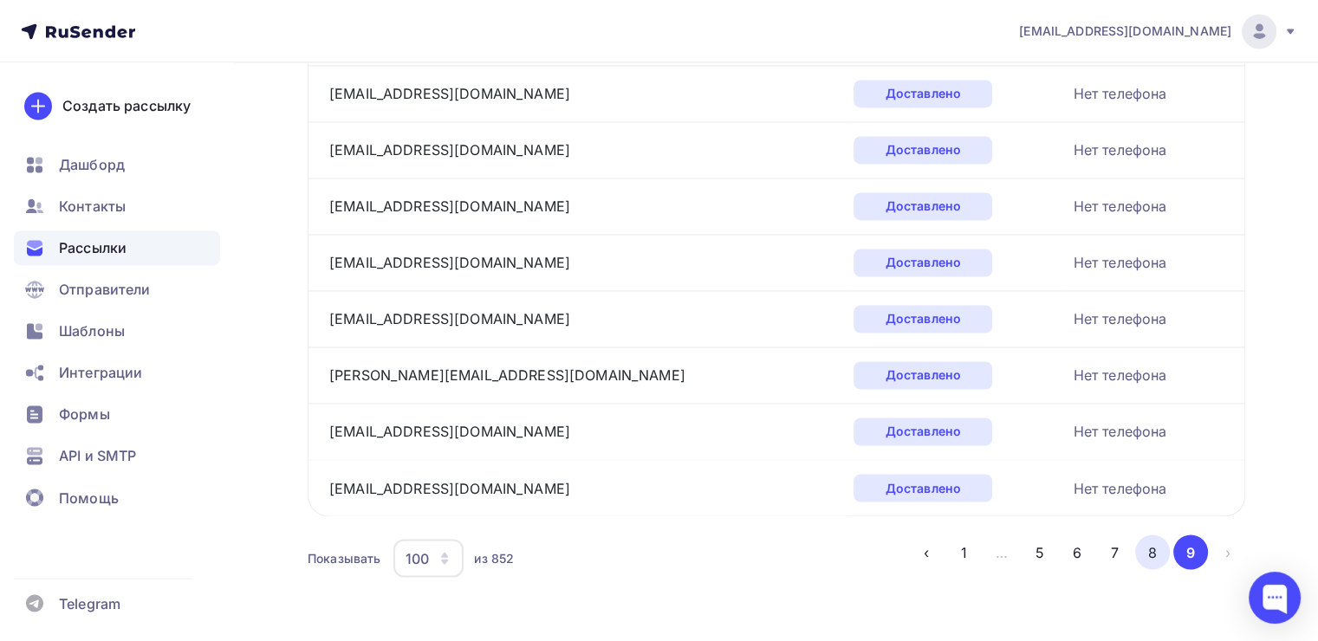
click at [1147, 541] on button "8" at bounding box center [1152, 552] width 35 height 35
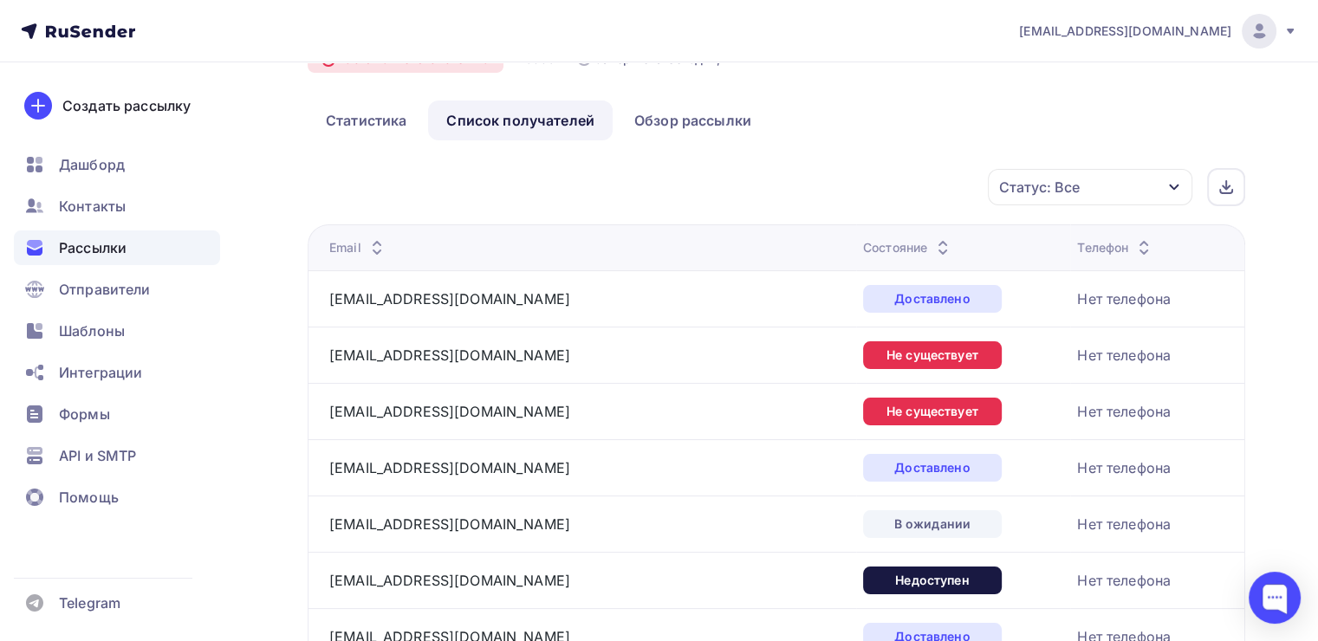
scroll to position [0, 0]
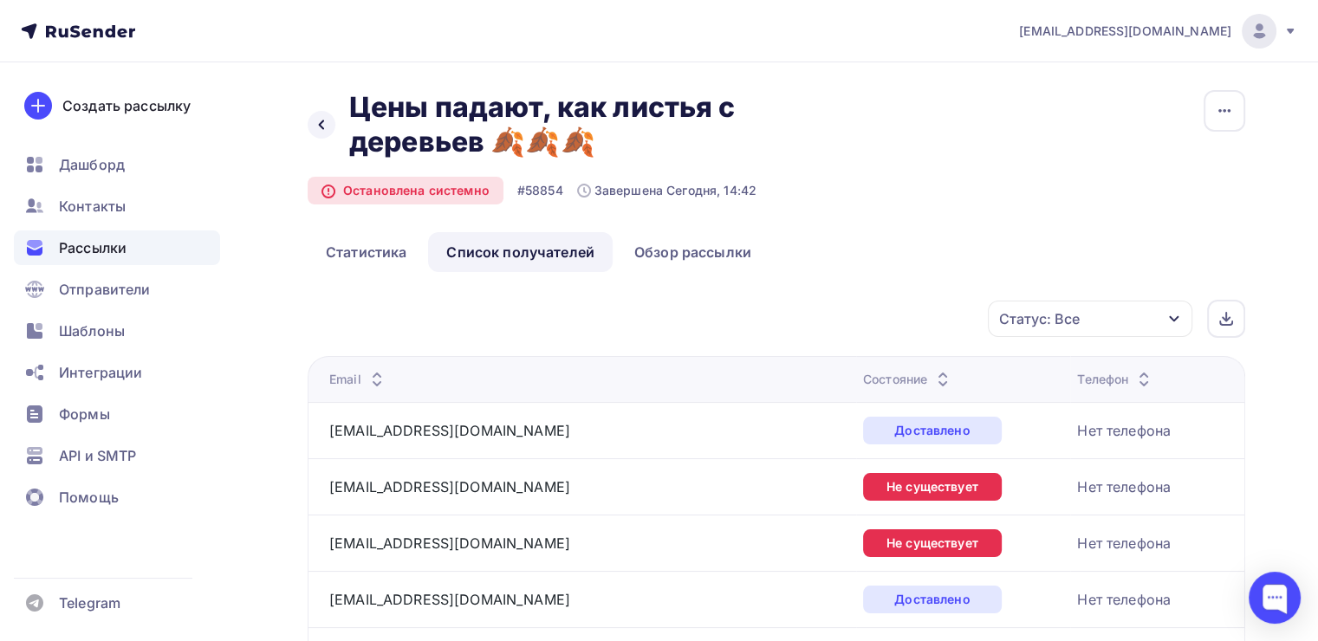
click at [1071, 318] on div "Статус: Все" at bounding box center [1039, 318] width 81 height 21
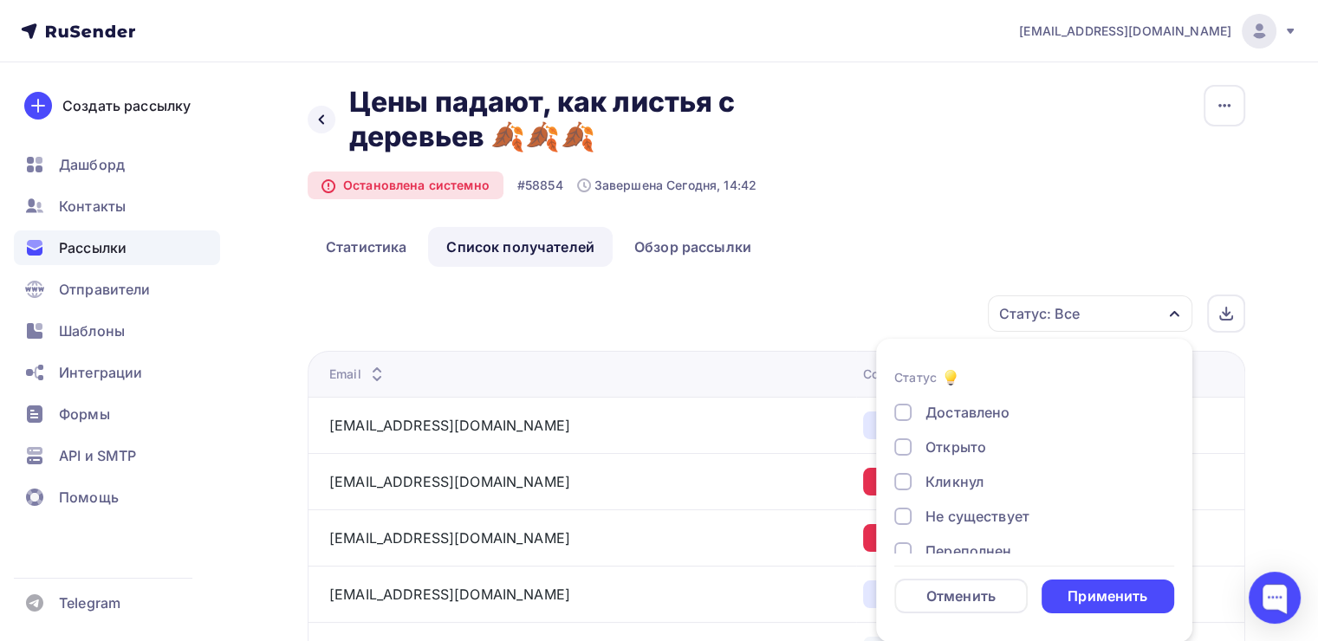
click at [918, 219] on div "Назад Цены падают, как листья с деревьев 🍂🍂🍂 Цены падают, как листья с деревьев…" at bounding box center [777, 156] width 938 height 142
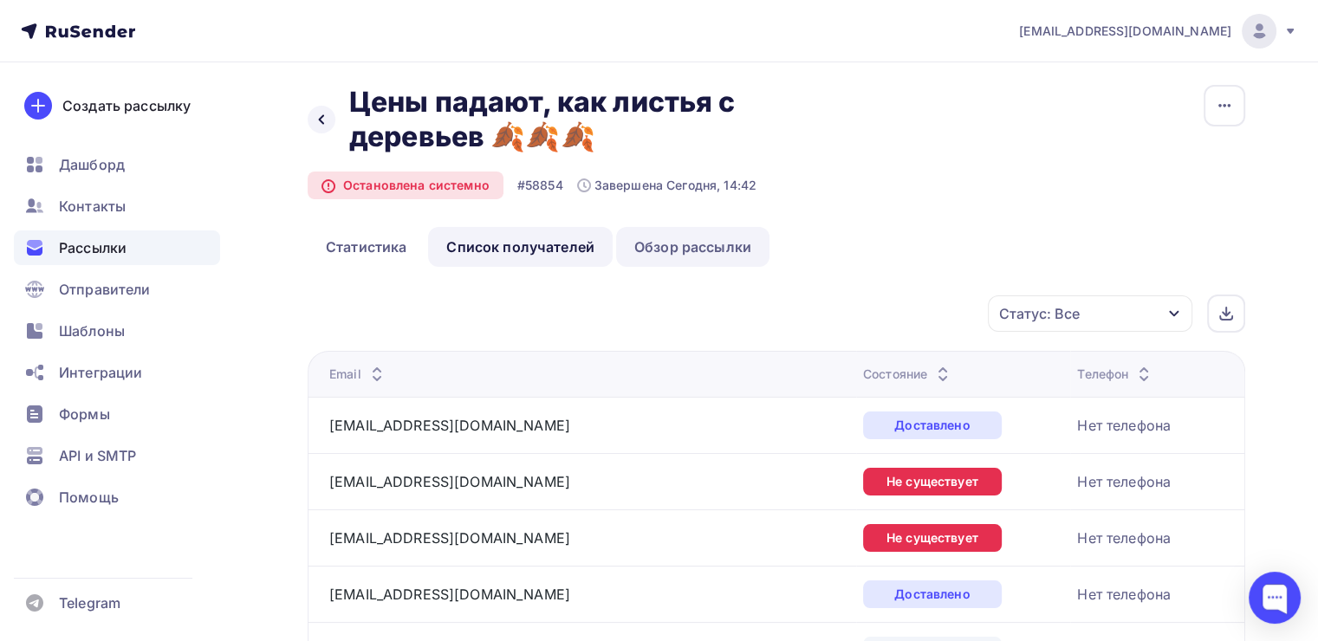
click at [674, 254] on link "Обзор рассылки" at bounding box center [692, 247] width 153 height 40
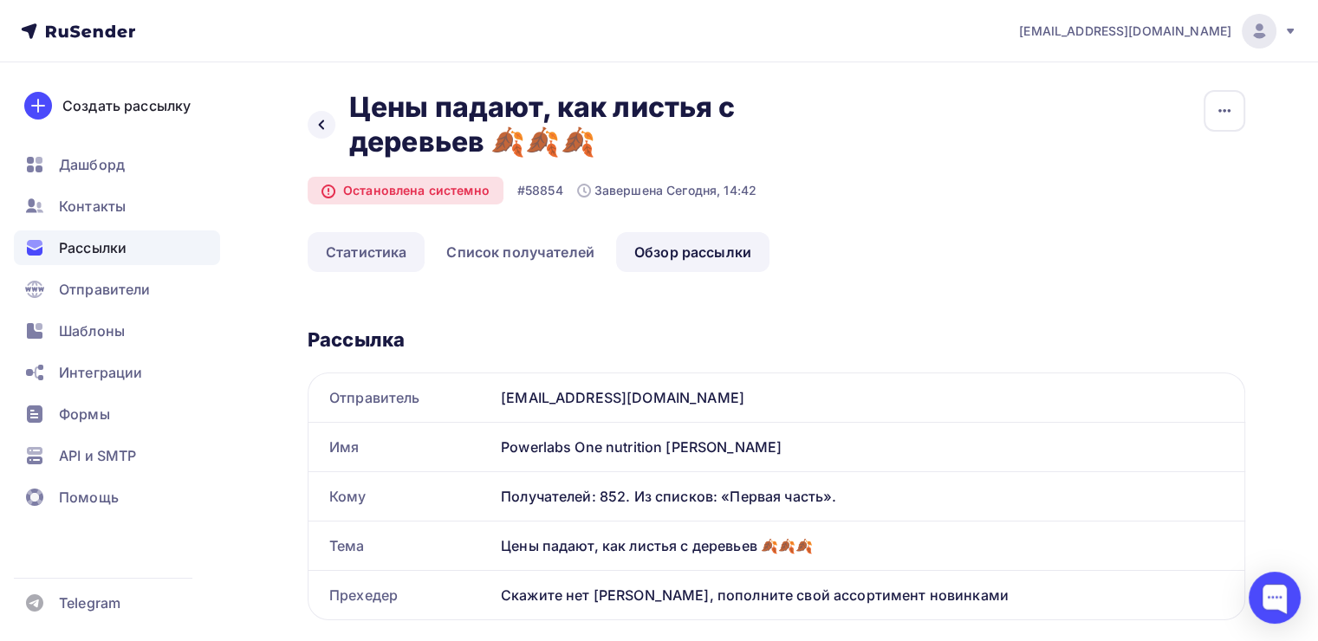
click at [370, 245] on link "Статистика" at bounding box center [366, 252] width 117 height 40
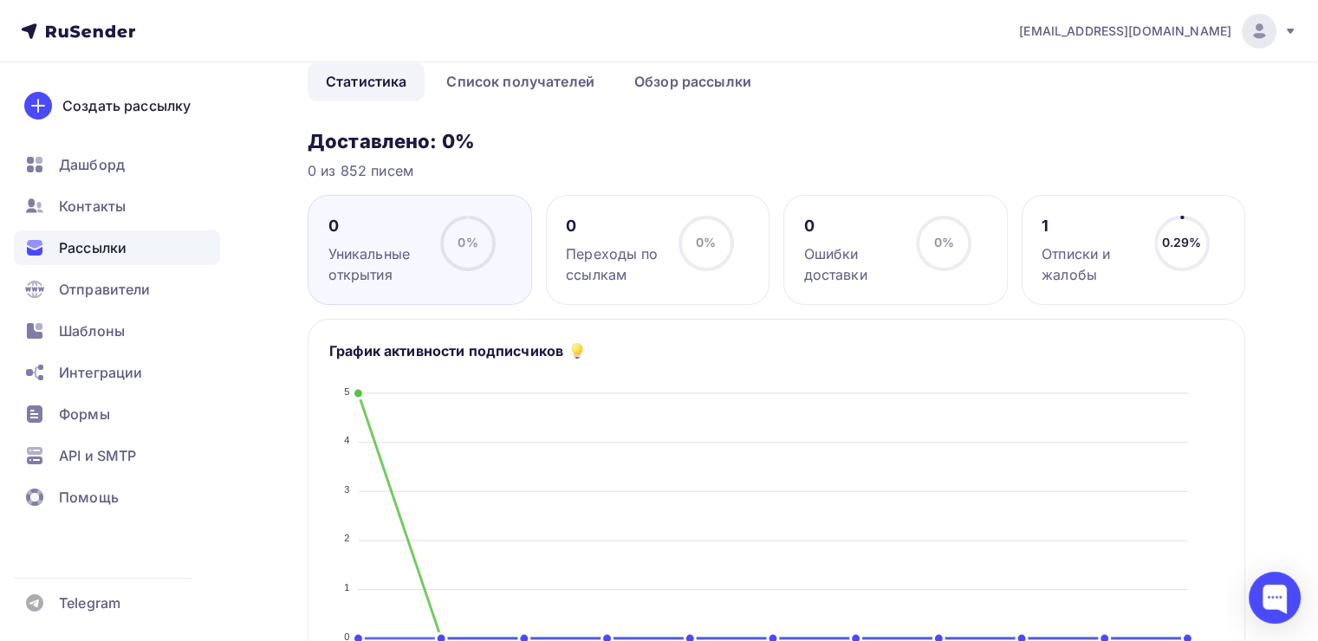
scroll to position [173, 0]
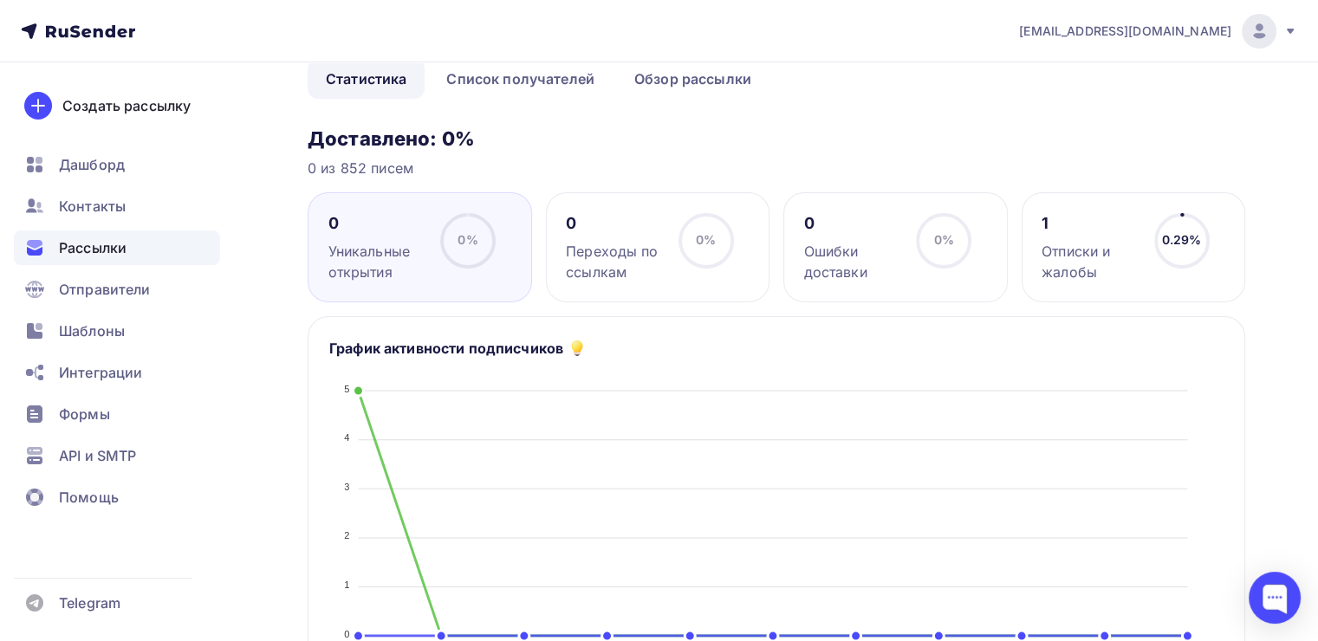
click at [474, 241] on span "0%" at bounding box center [468, 239] width 20 height 15
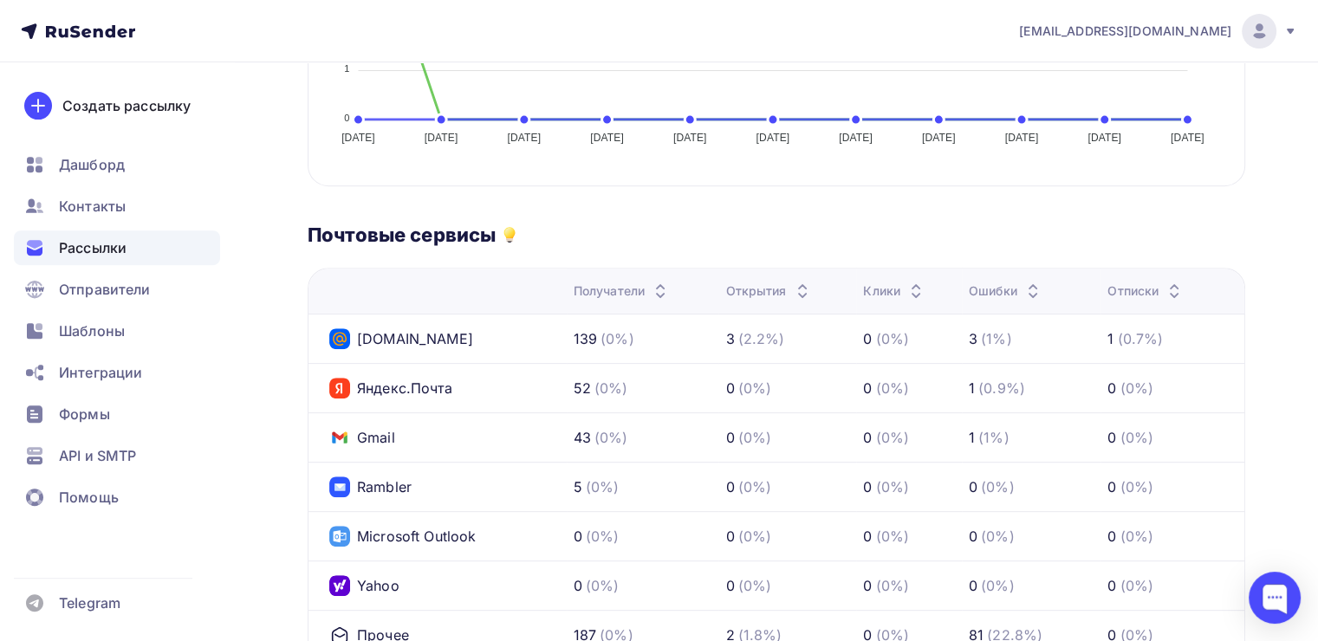
scroll to position [693, 0]
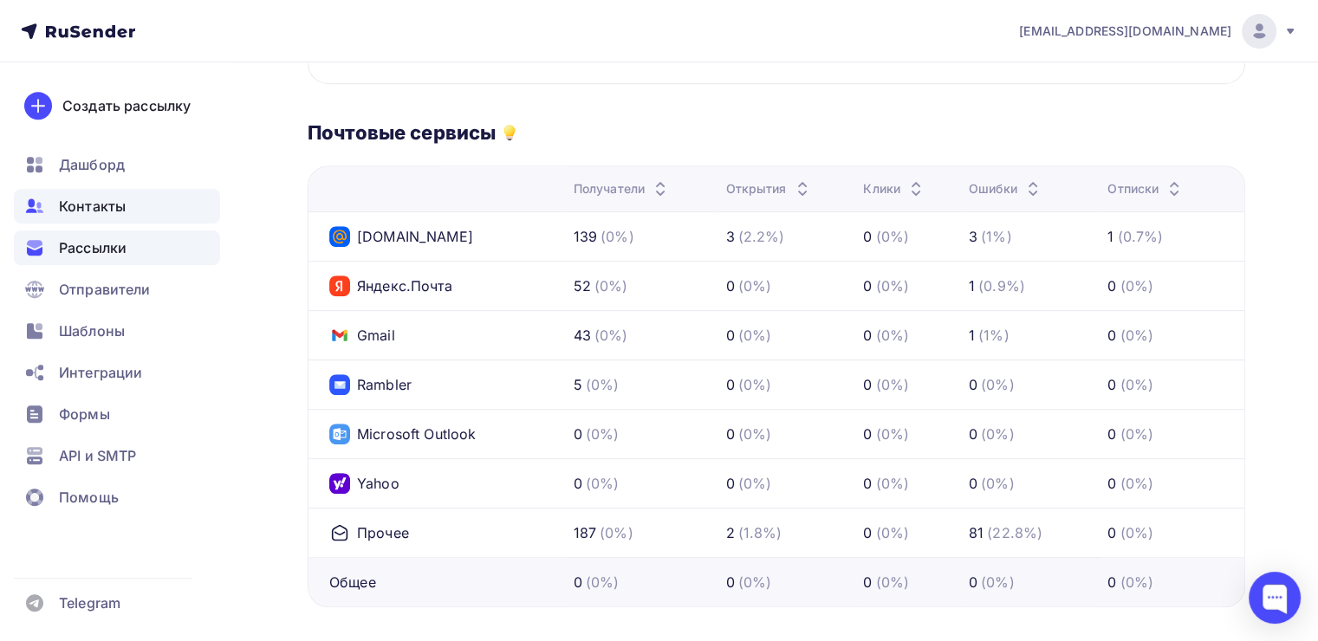
click at [122, 198] on span "Контакты" at bounding box center [92, 206] width 67 height 21
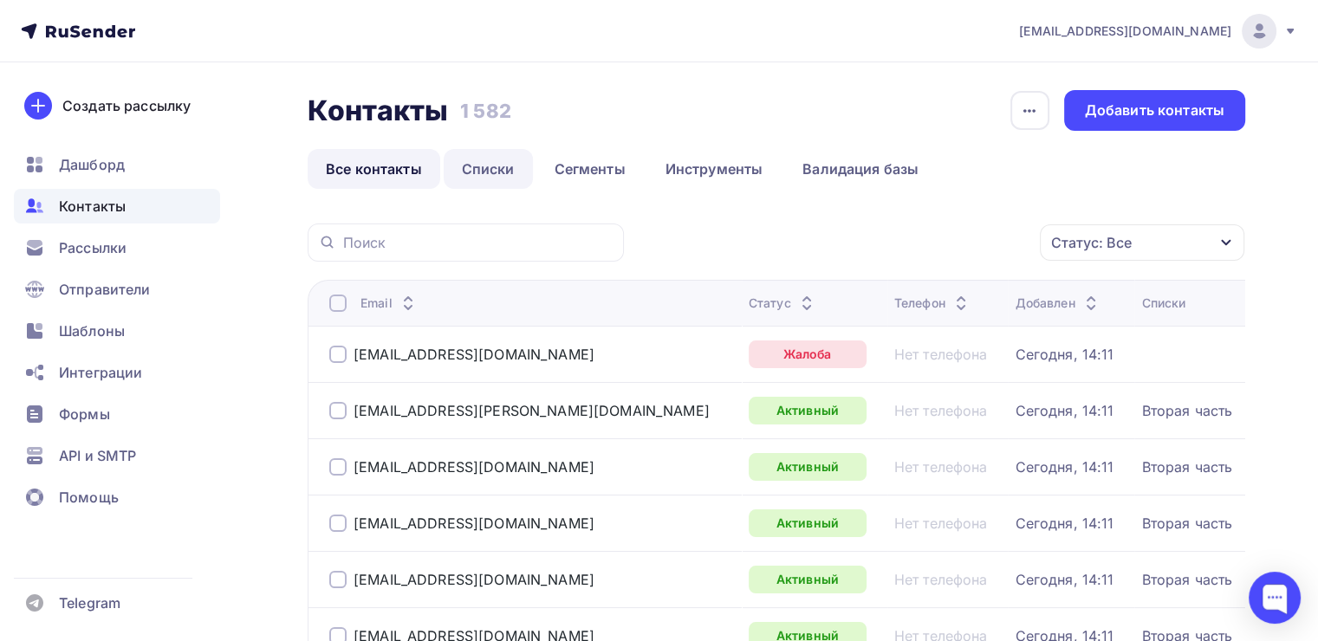
click at [474, 175] on link "Списки" at bounding box center [488, 169] width 89 height 40
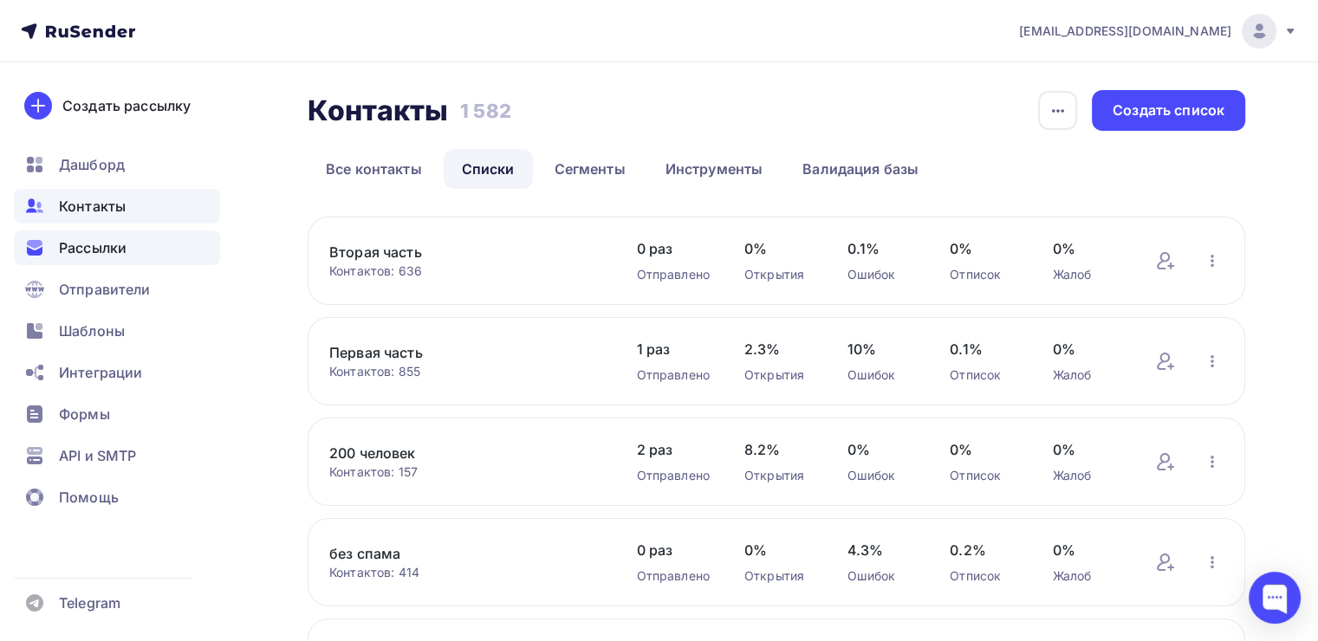
click at [102, 252] on span "Рассылки" at bounding box center [93, 247] width 68 height 21
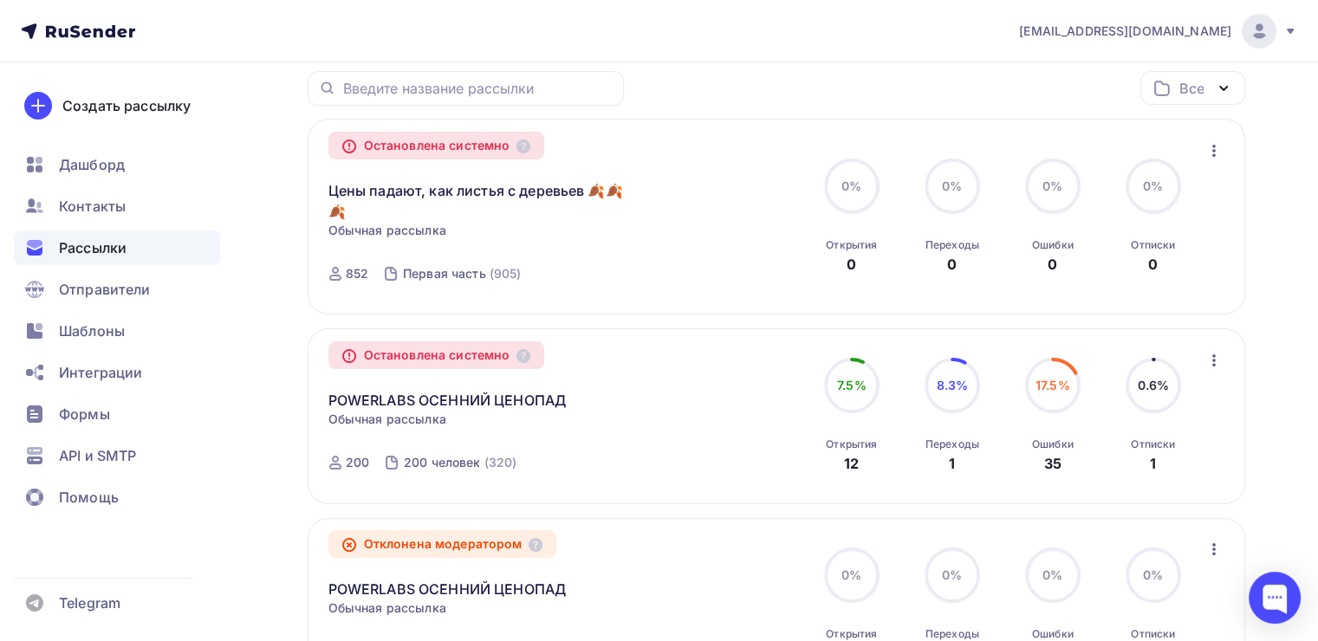
scroll to position [260, 0]
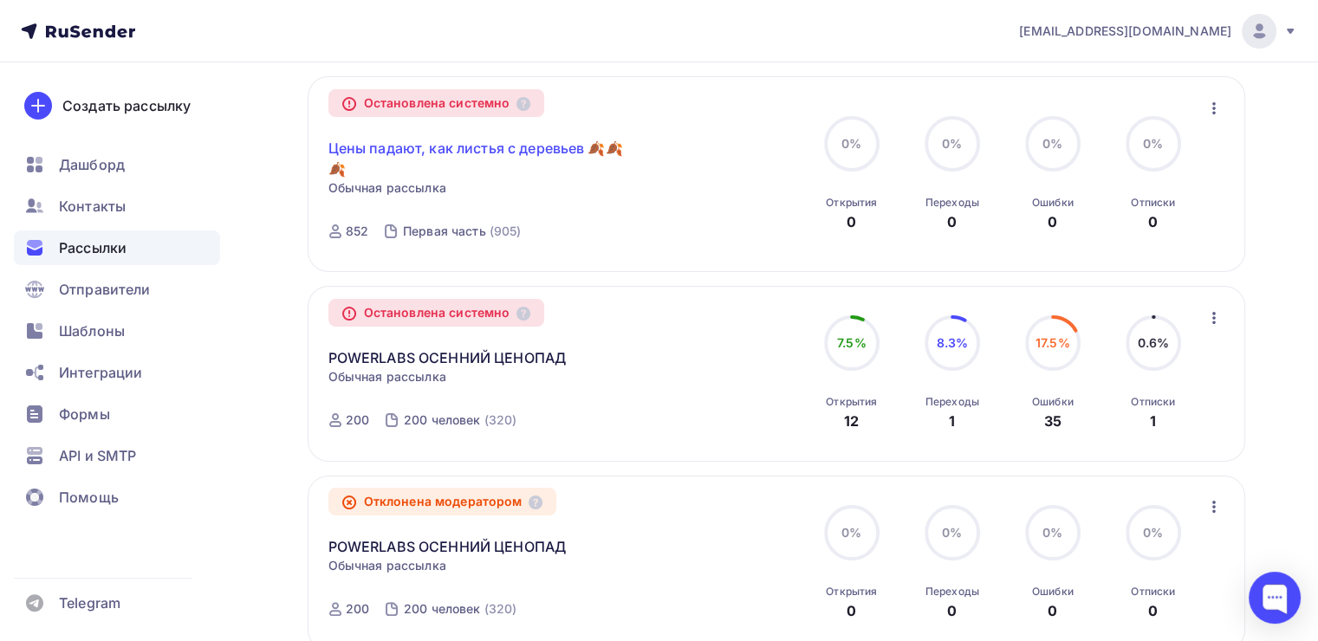
click at [410, 147] on link "Цены падают, как листья с деревьев 🍂🍂🍂" at bounding box center [476, 159] width 297 height 42
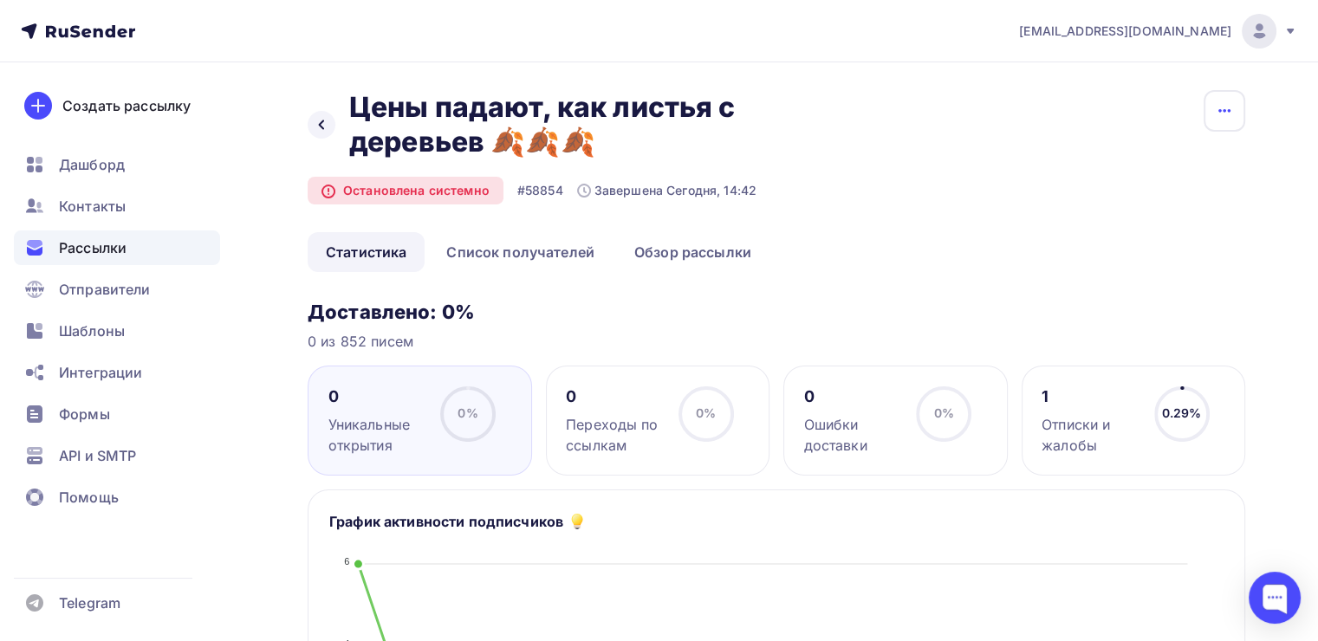
click at [1217, 118] on icon "button" at bounding box center [1224, 111] width 21 height 21
click at [843, 220] on div "Назад Цены падают, как листья с деревьев 🍂🍂🍂 Цены падают, как листья с деревьев…" at bounding box center [777, 161] width 938 height 142
click at [319, 120] on icon at bounding box center [322, 125] width 14 height 14
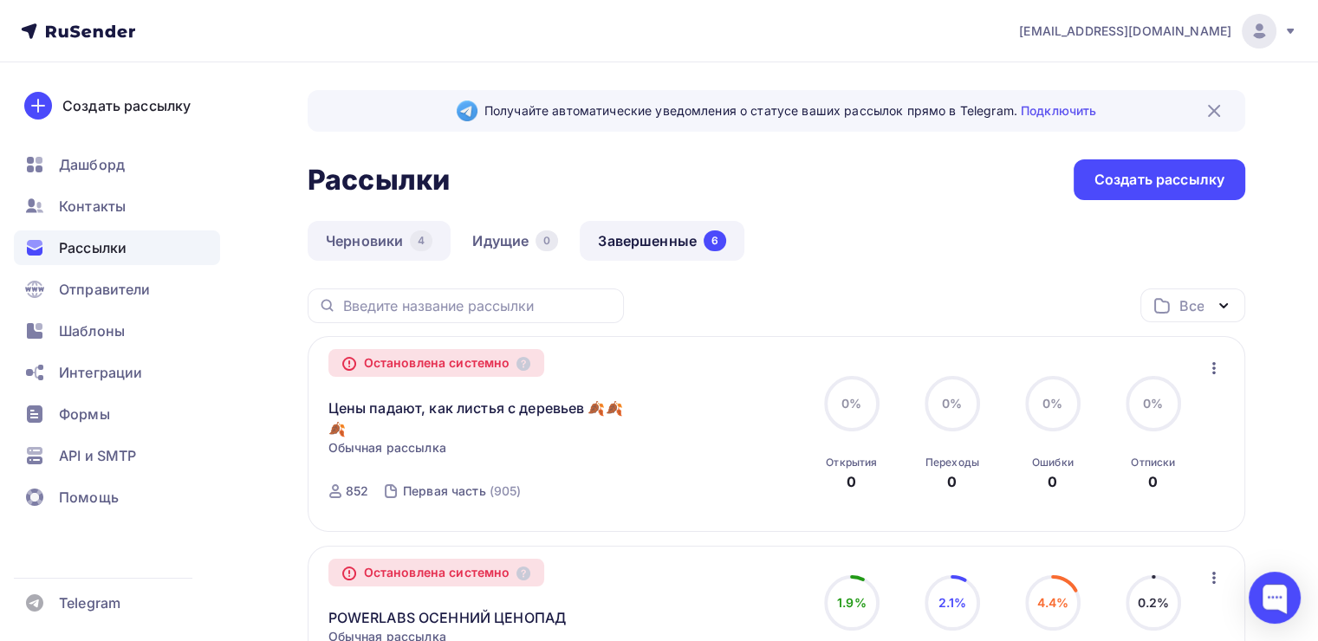
scroll to position [173, 0]
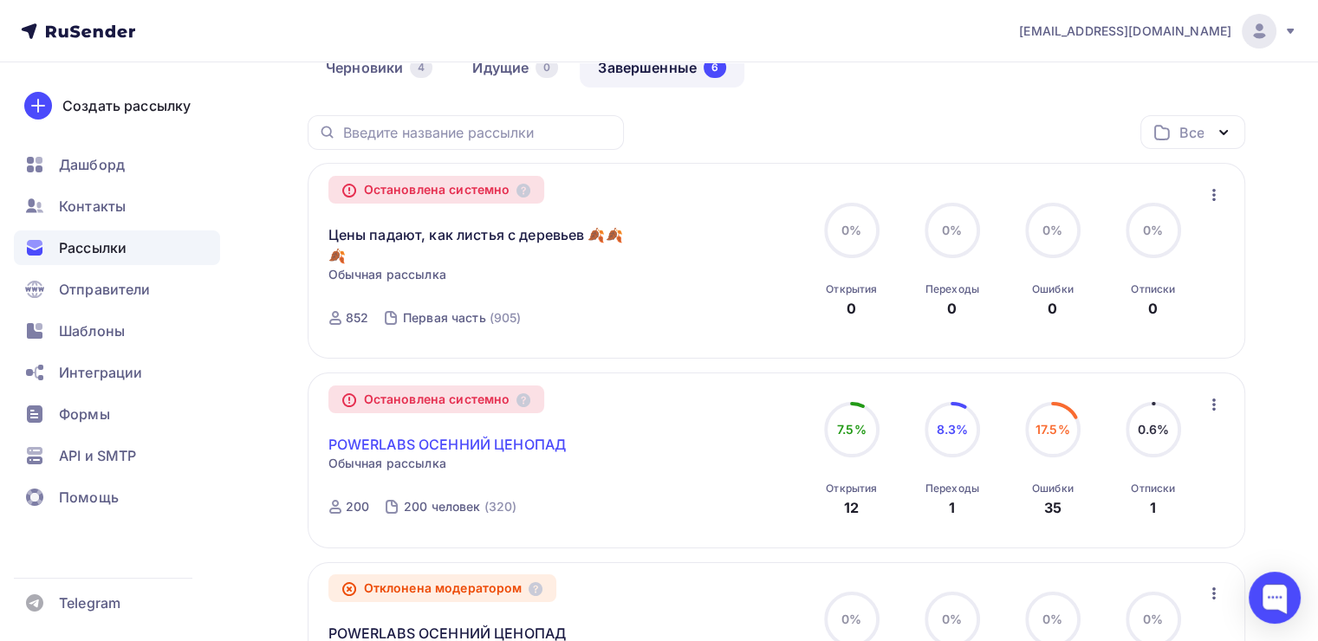
click at [513, 441] on link "POWERLABS ОСЕННИЙ ЦЕНОПАД" at bounding box center [447, 444] width 238 height 21
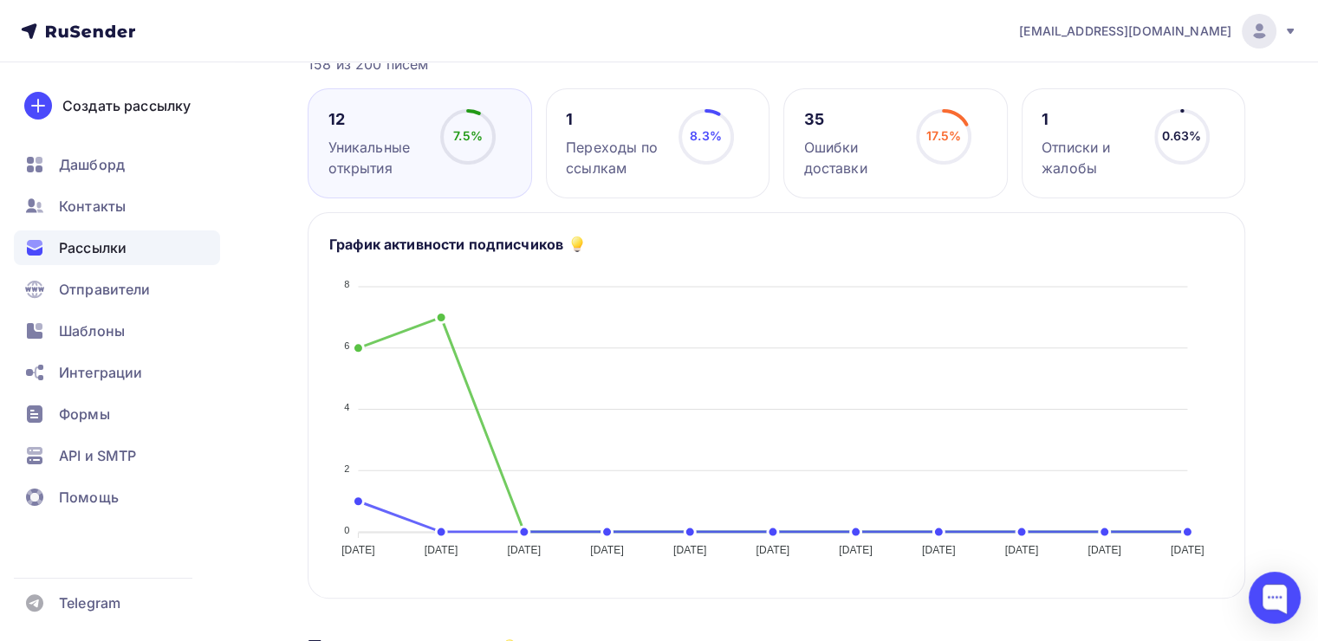
scroll to position [87, 0]
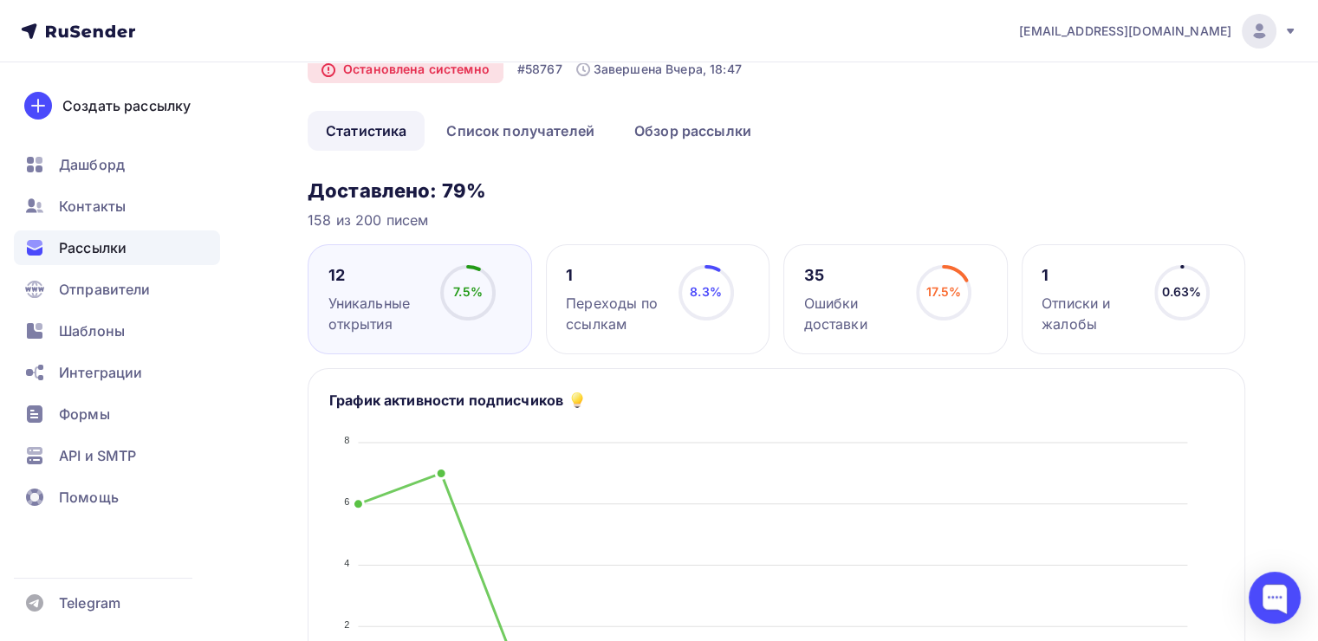
click at [905, 308] on div "17.5% 17.5%" at bounding box center [943, 299] width 87 height 69
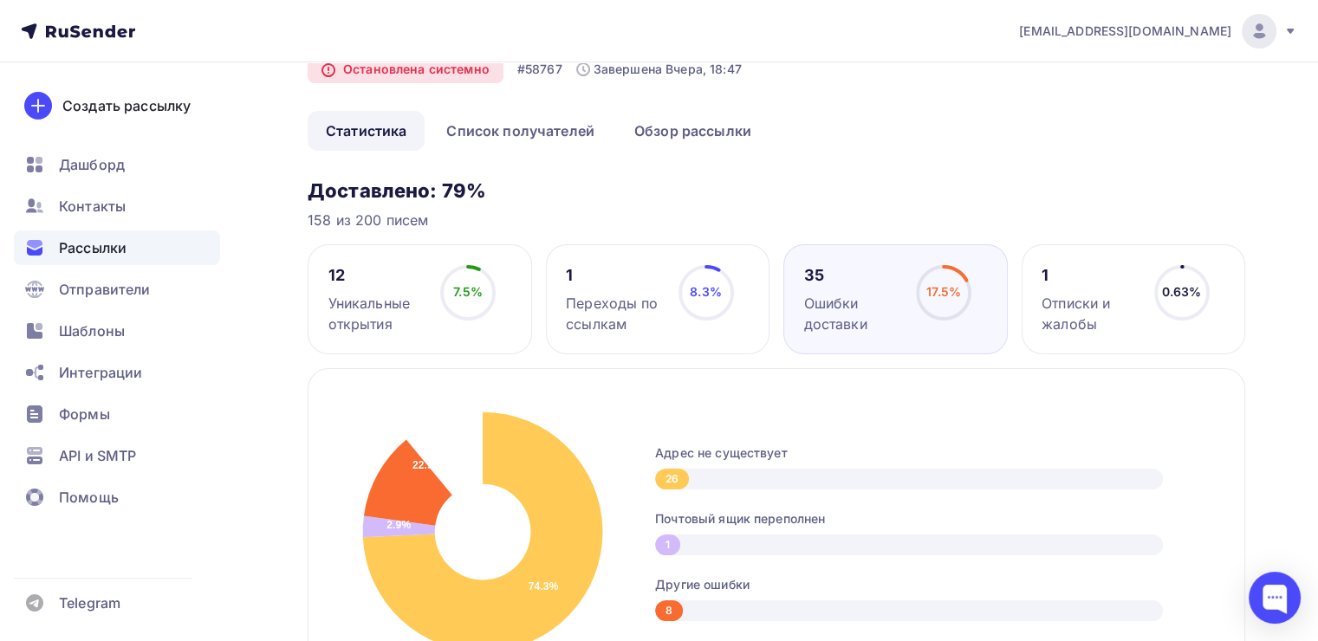
scroll to position [347, 0]
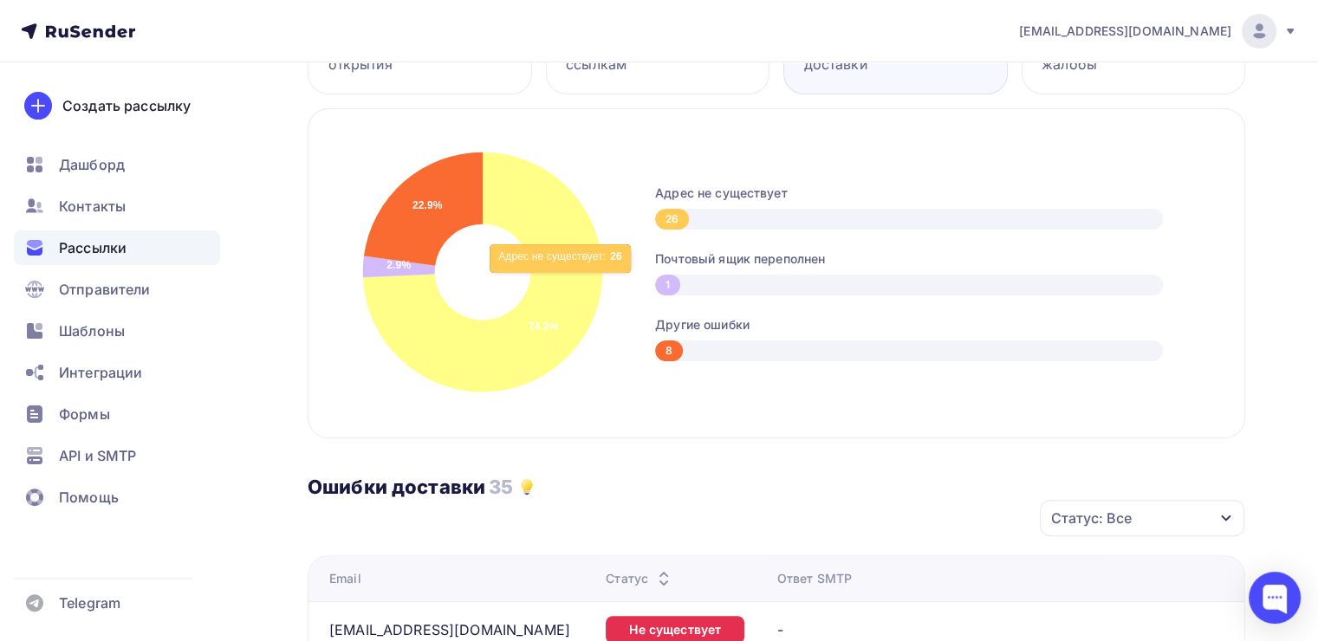
click at [571, 274] on icon at bounding box center [483, 273] width 240 height 240
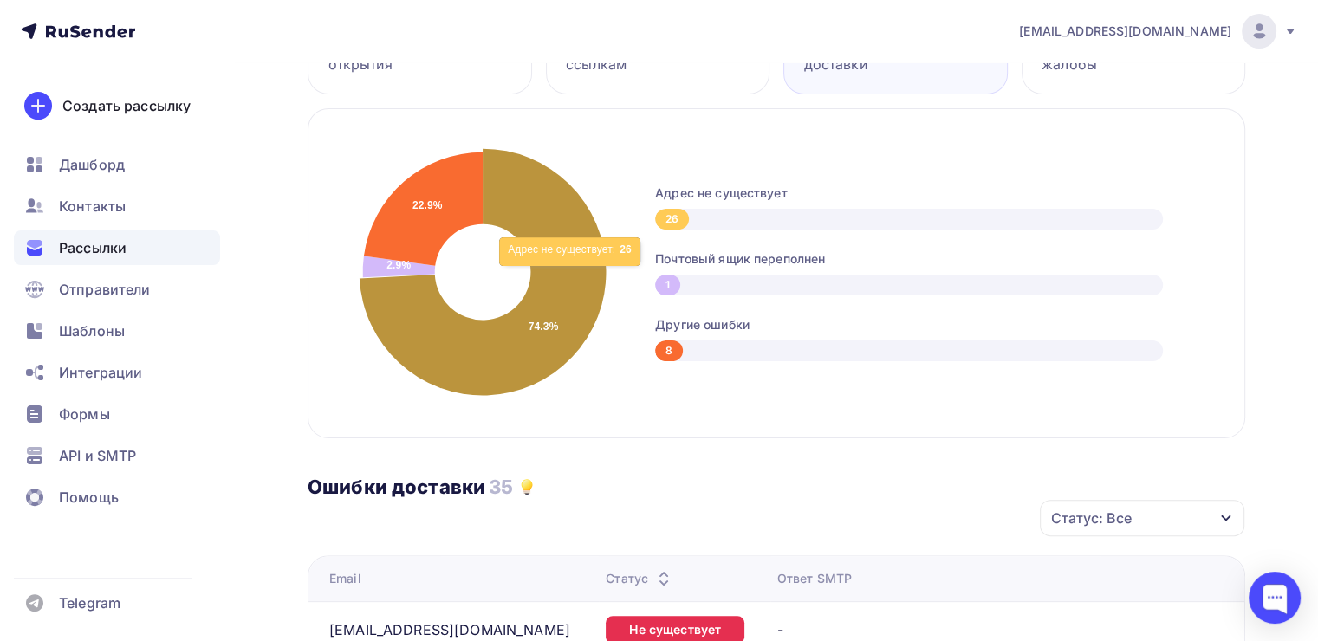
scroll to position [693, 0]
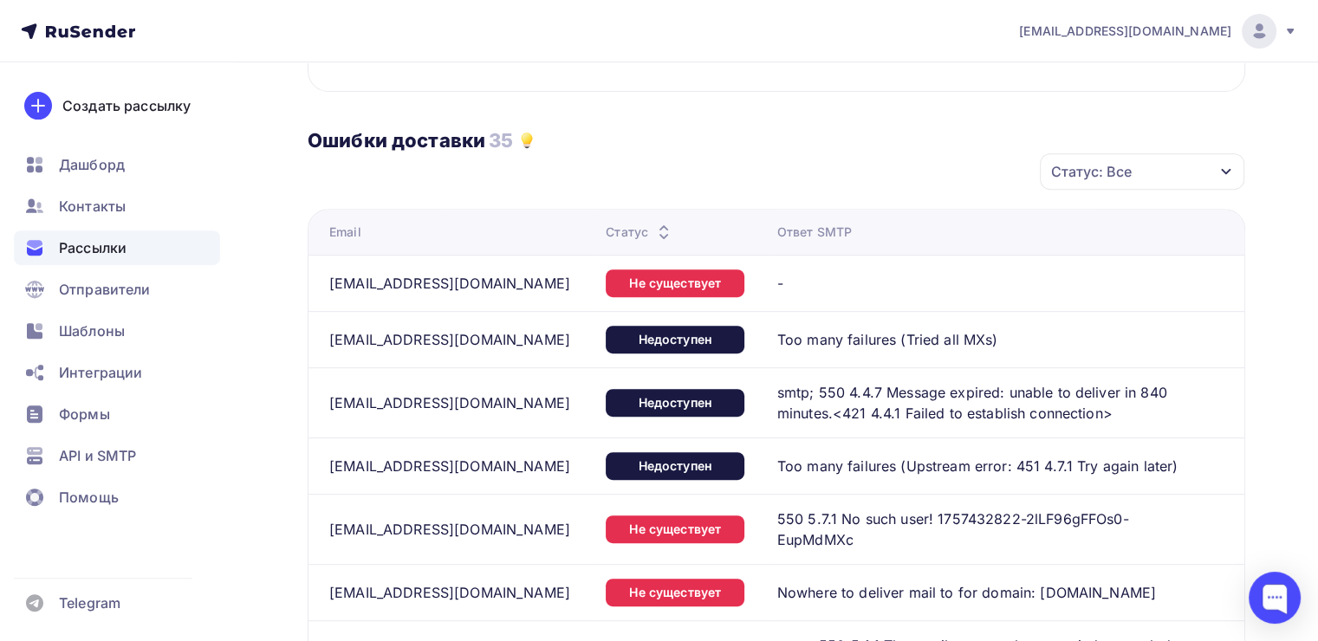
click at [1180, 165] on div "Статус: Все" at bounding box center [1142, 171] width 204 height 36
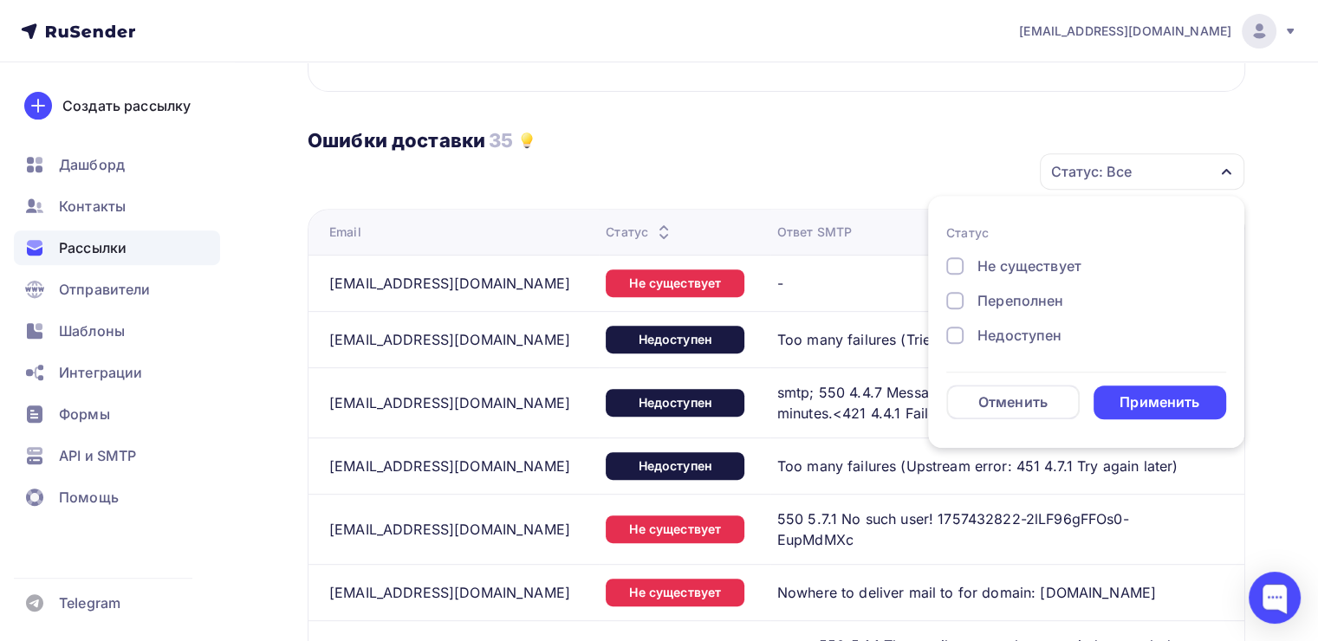
click at [949, 262] on div at bounding box center [954, 265] width 17 height 17
click at [957, 302] on div at bounding box center [954, 300] width 17 height 17
click at [960, 331] on div at bounding box center [954, 335] width 17 height 17
click at [1201, 388] on div "Применить" at bounding box center [1160, 403] width 133 height 34
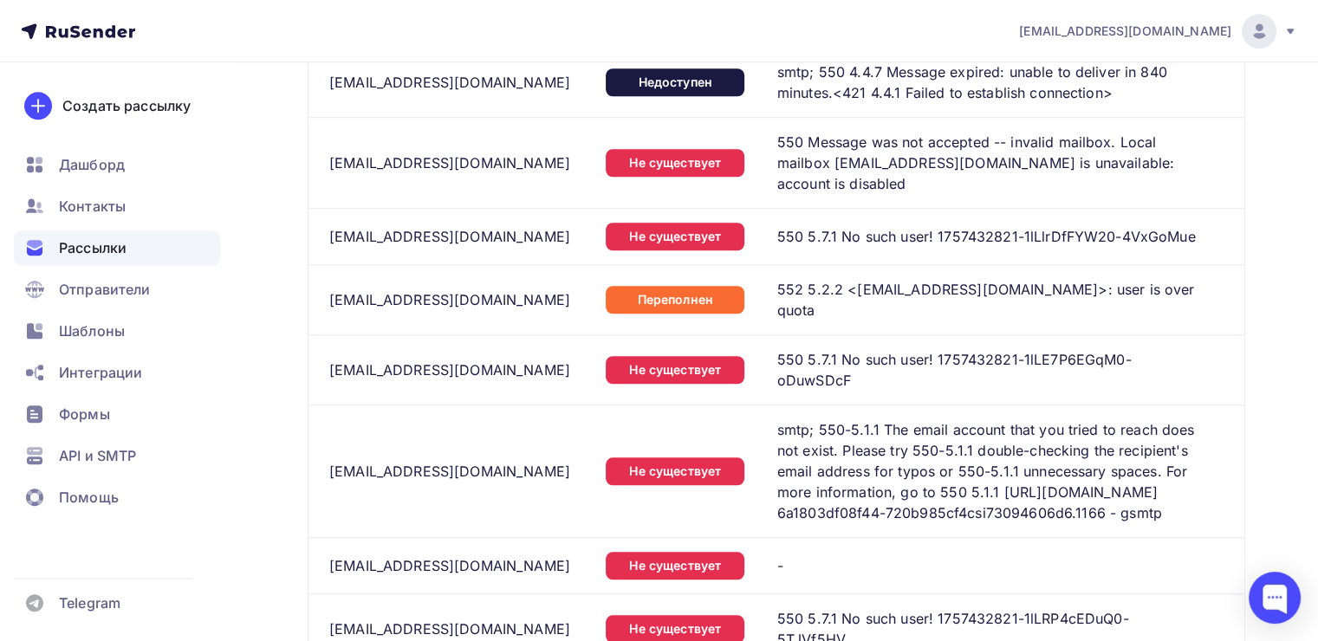
scroll to position [1560, 0]
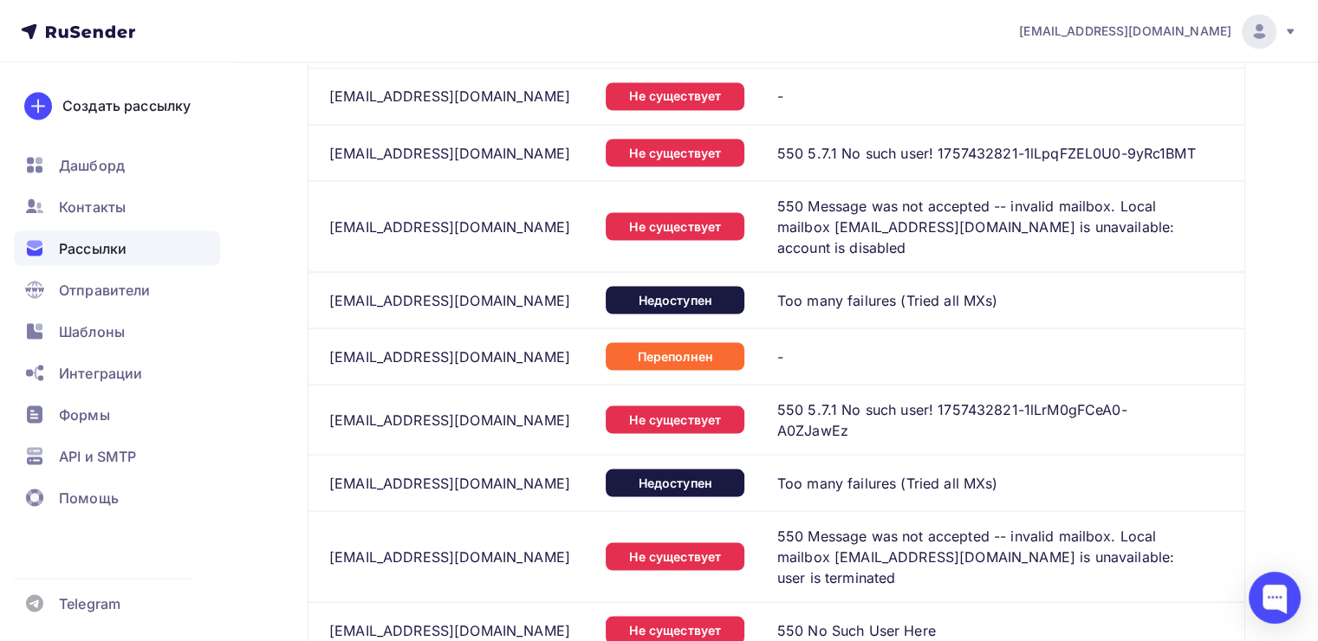
click at [94, 256] on span "Рассылки" at bounding box center [93, 247] width 68 height 21
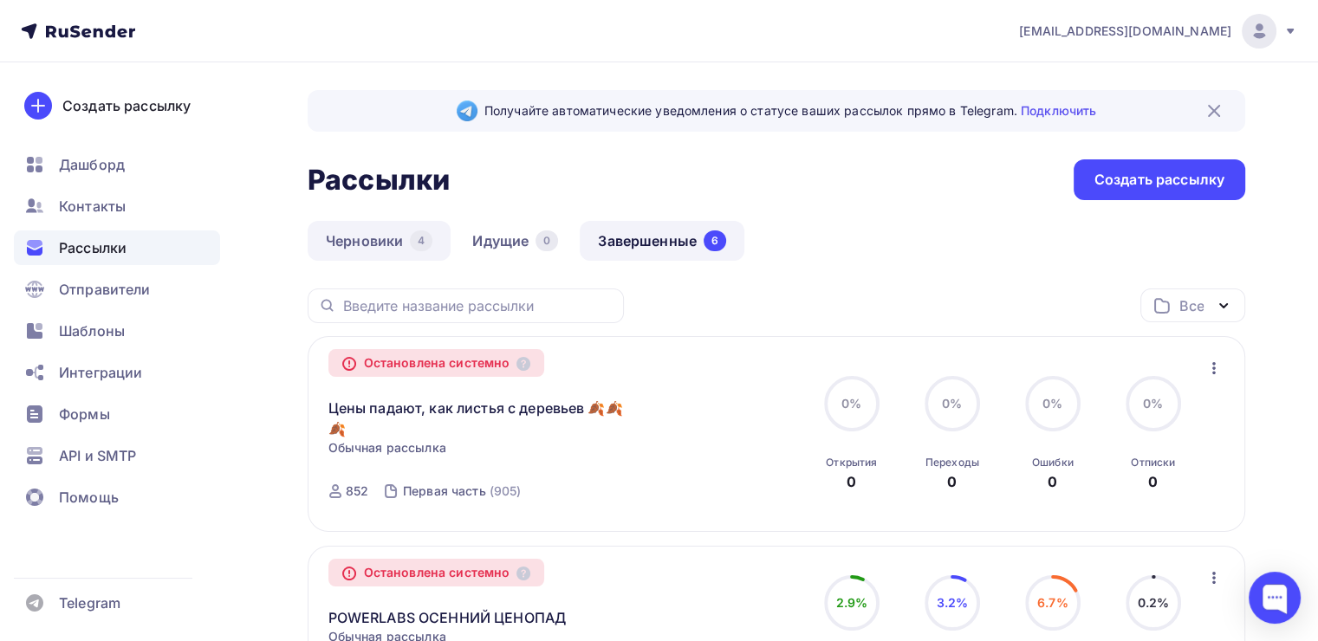
click at [380, 245] on link "Черновики 4" at bounding box center [379, 241] width 143 height 40
